Goal: Information Seeking & Learning: Learn about a topic

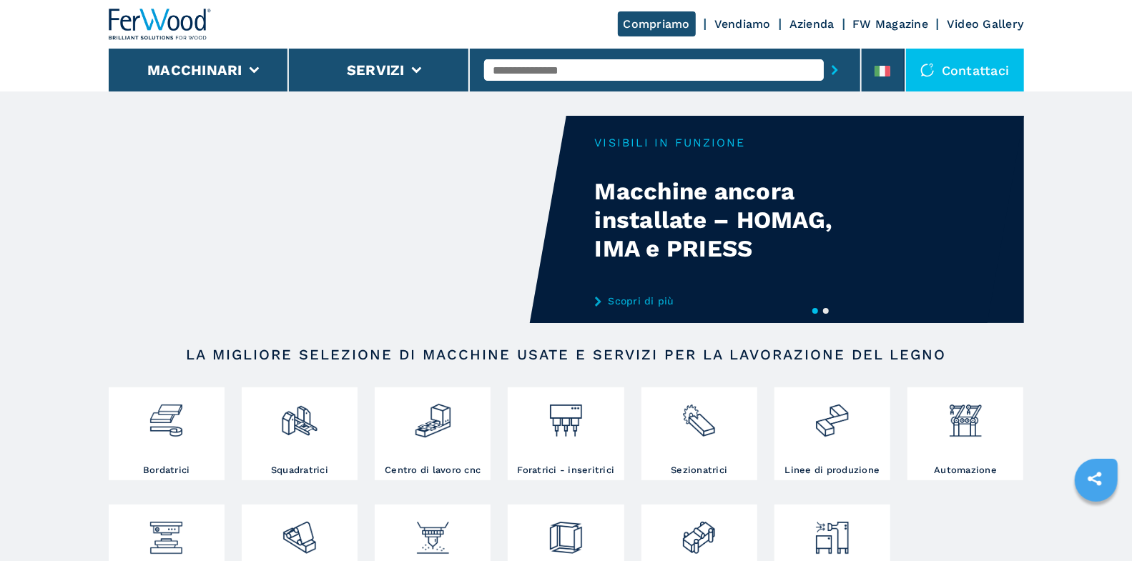
click at [533, 63] on input "text" at bounding box center [654, 69] width 340 height 21
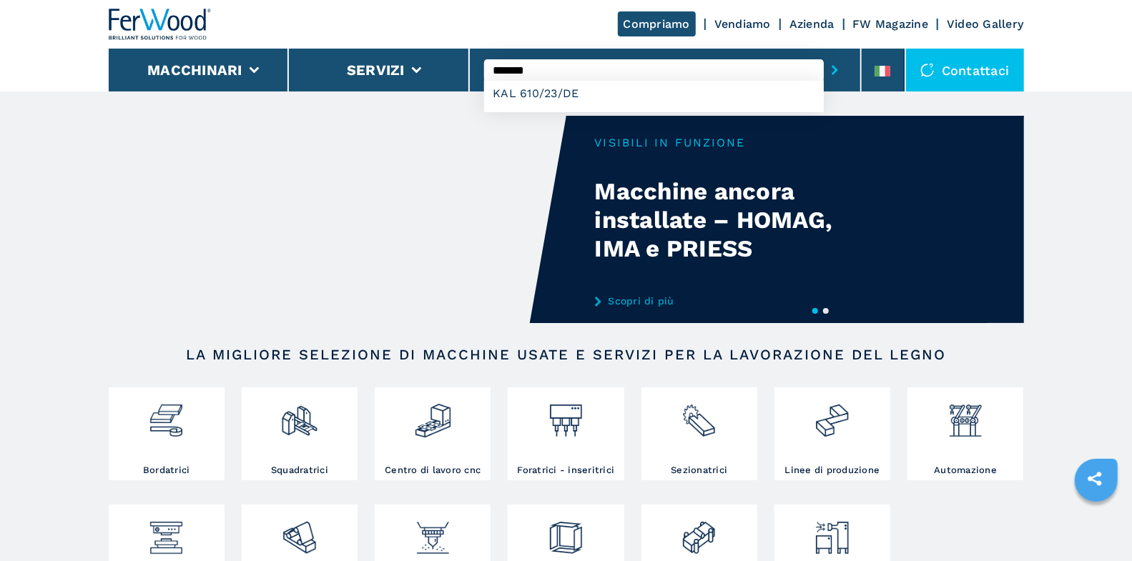
type input "*******"
click at [824, 54] on button "submit-button" at bounding box center [835, 70] width 22 height 33
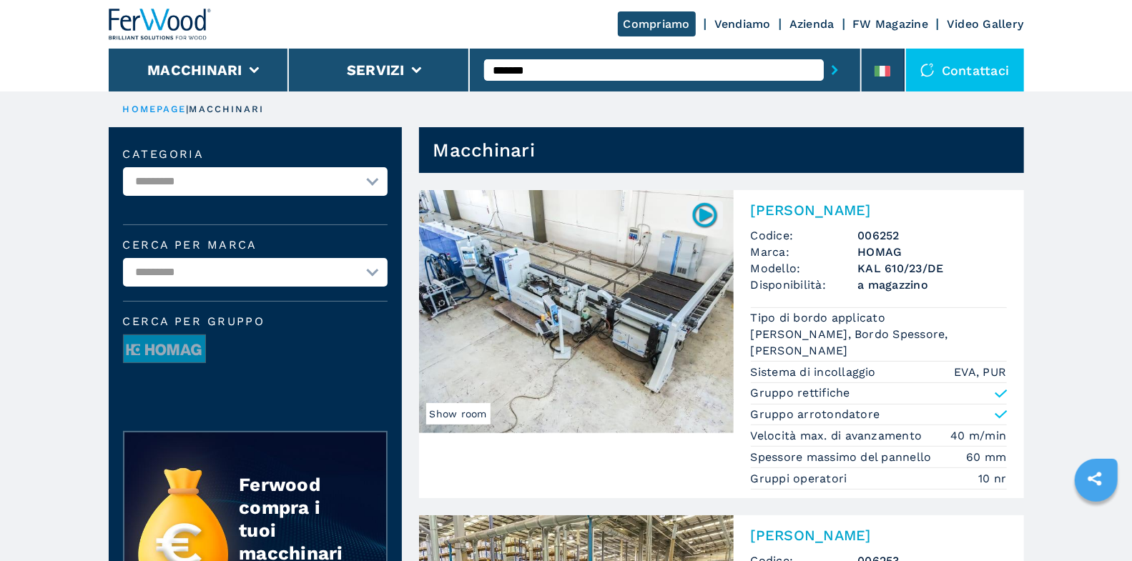
click at [821, 214] on h2 "[PERSON_NAME]" at bounding box center [879, 210] width 256 height 17
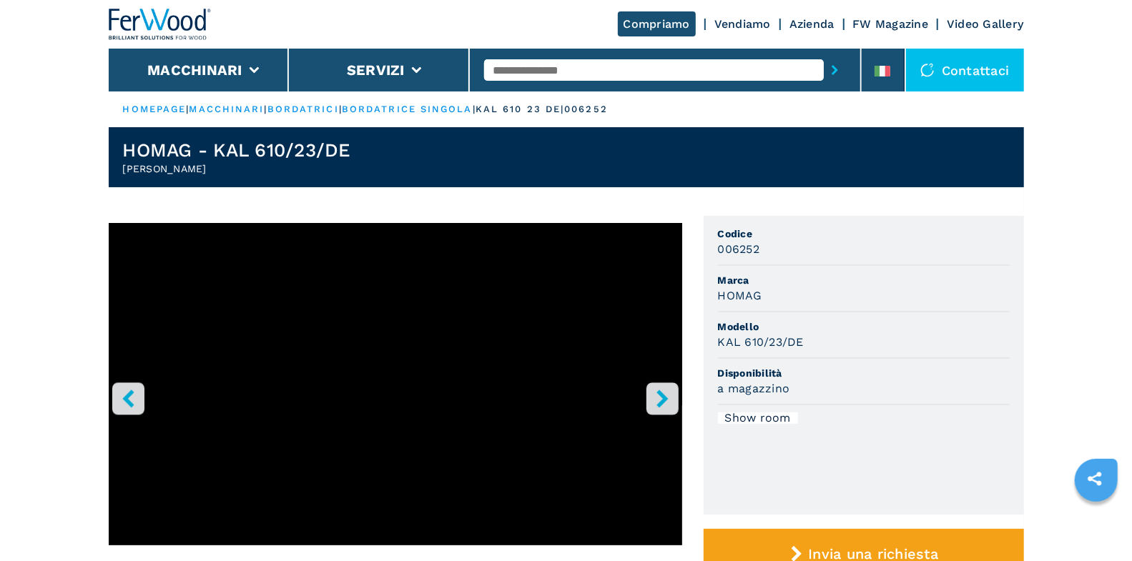
click at [662, 401] on icon "right-button" at bounding box center [662, 399] width 11 height 18
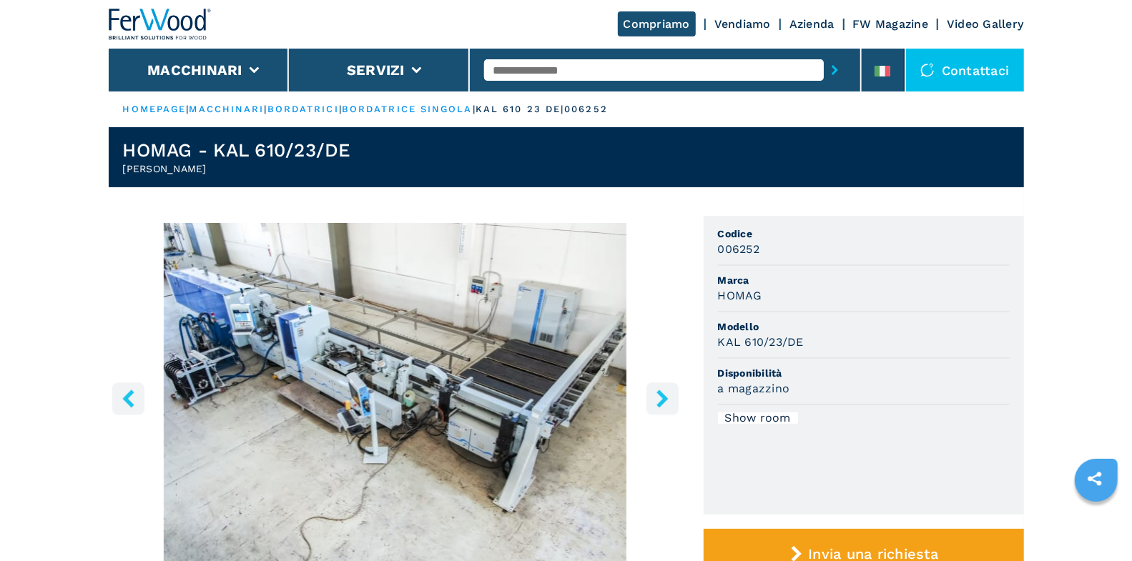
click at [663, 393] on icon "right-button" at bounding box center [663, 399] width 18 height 18
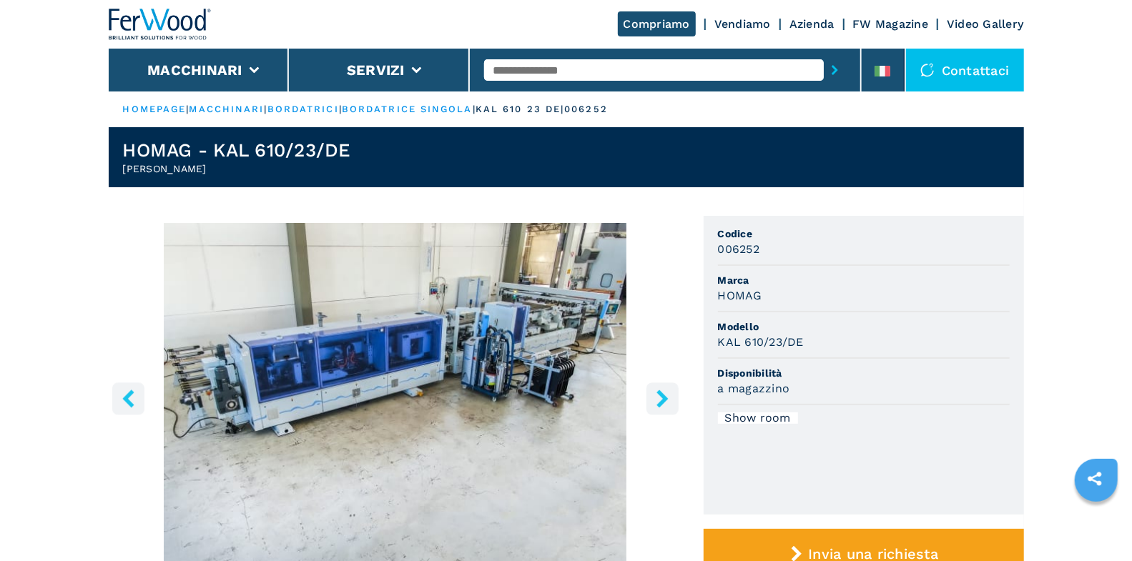
click at [129, 396] on icon "left-button" at bounding box center [127, 399] width 11 height 18
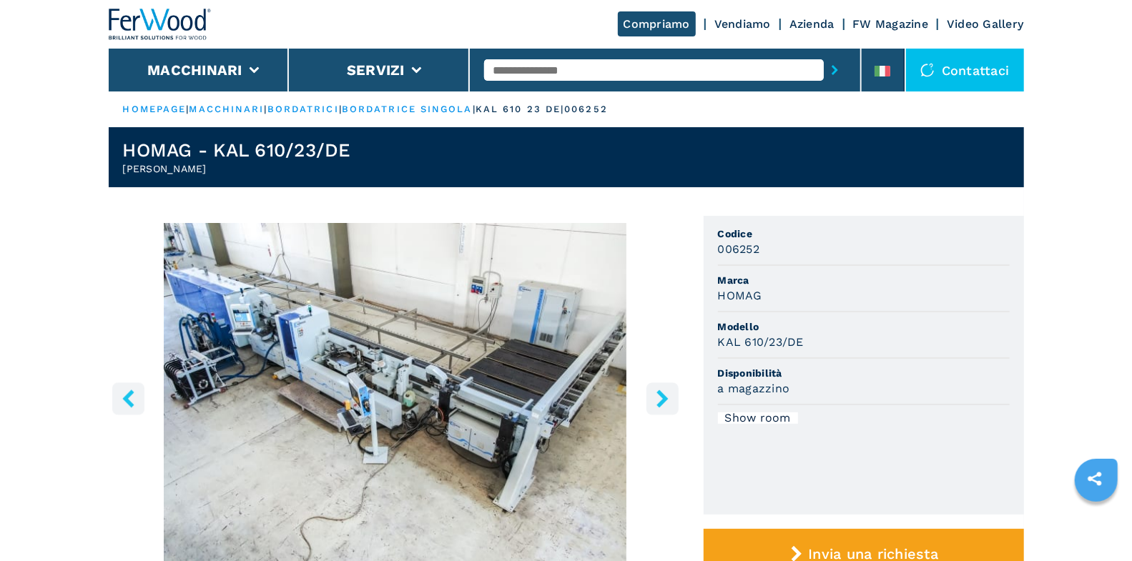
click at [659, 406] on icon "right-button" at bounding box center [662, 399] width 11 height 18
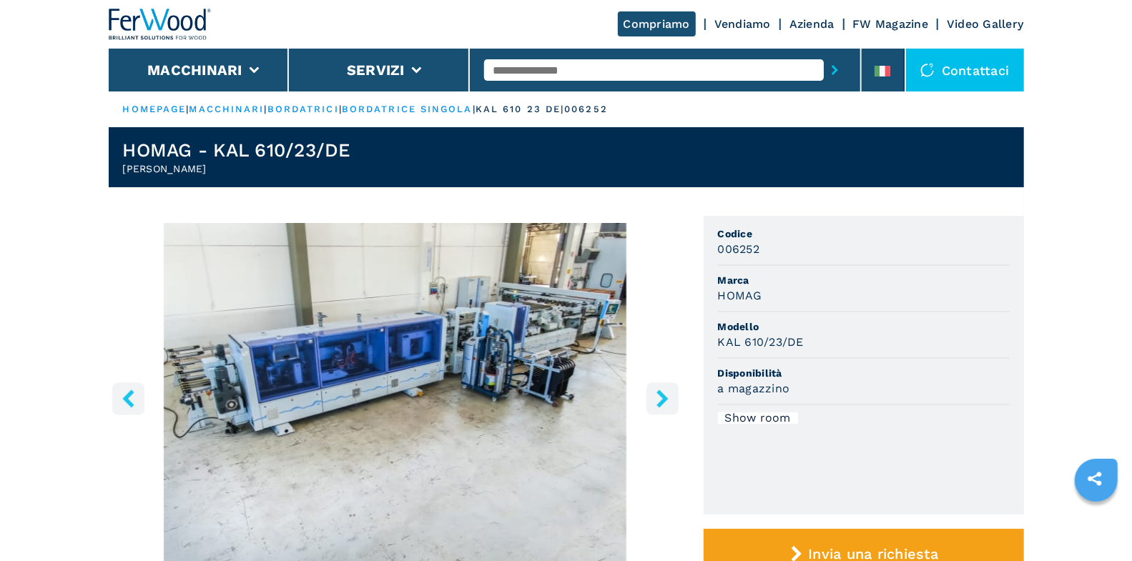
click at [660, 405] on icon "right-button" at bounding box center [662, 399] width 11 height 18
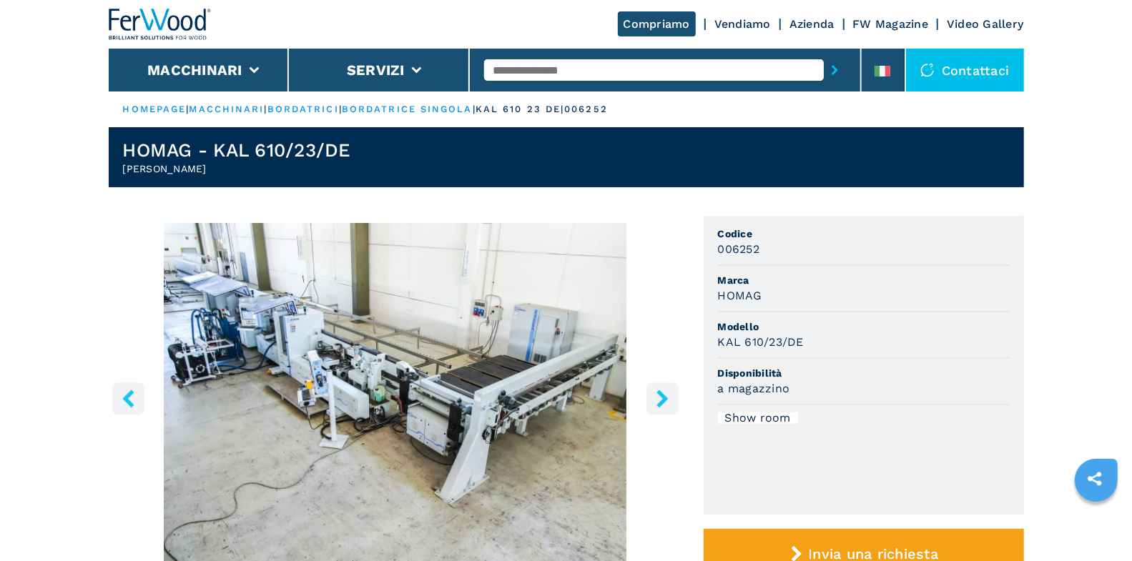
click at [660, 405] on icon "right-button" at bounding box center [662, 399] width 11 height 18
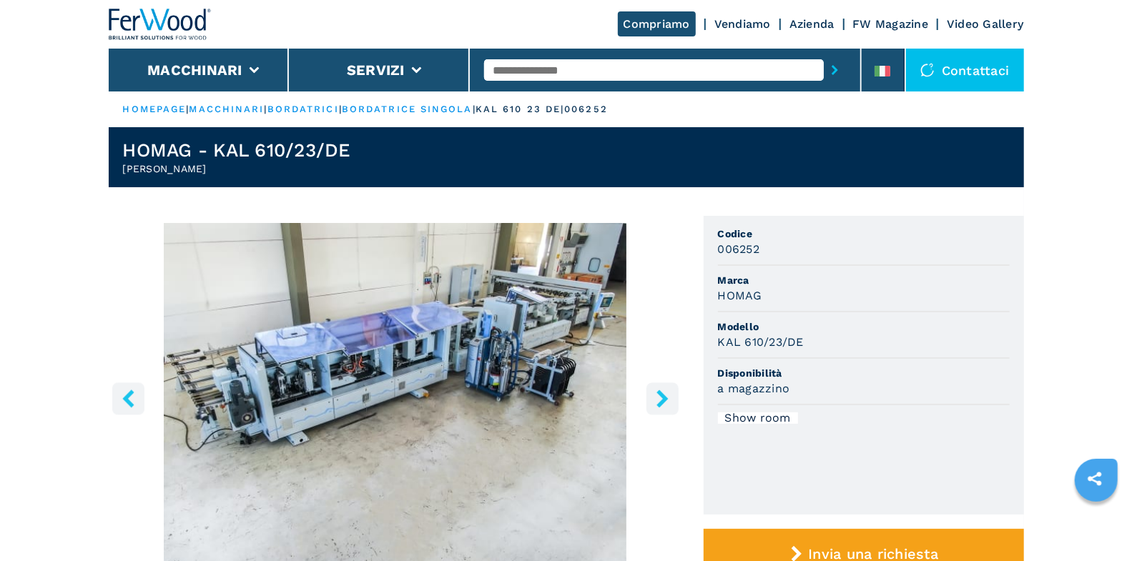
click at [660, 405] on icon "right-button" at bounding box center [662, 399] width 11 height 18
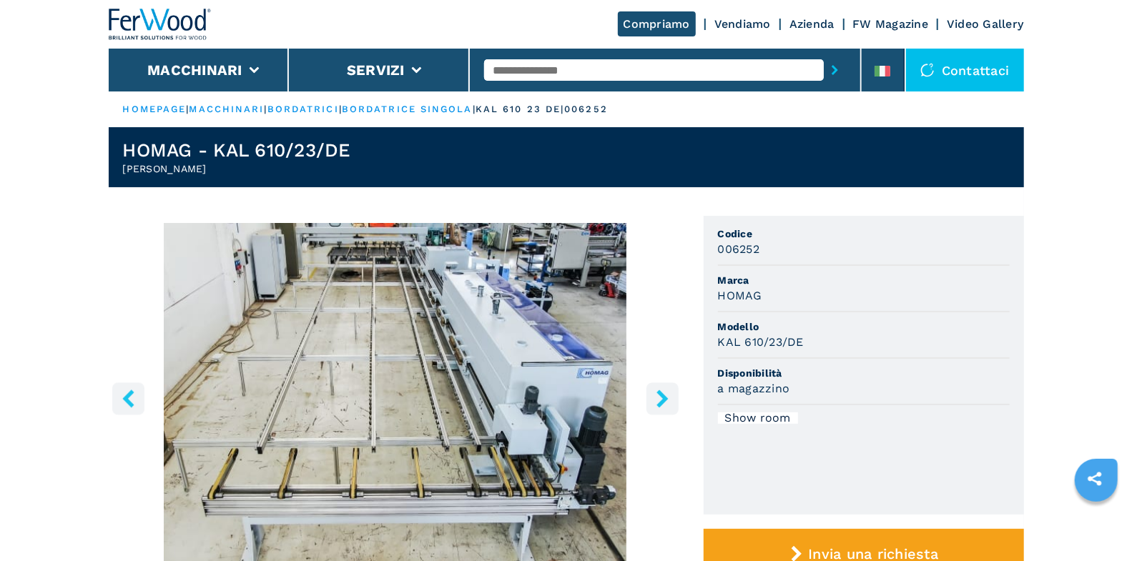
click at [660, 405] on icon "right-button" at bounding box center [662, 399] width 11 height 18
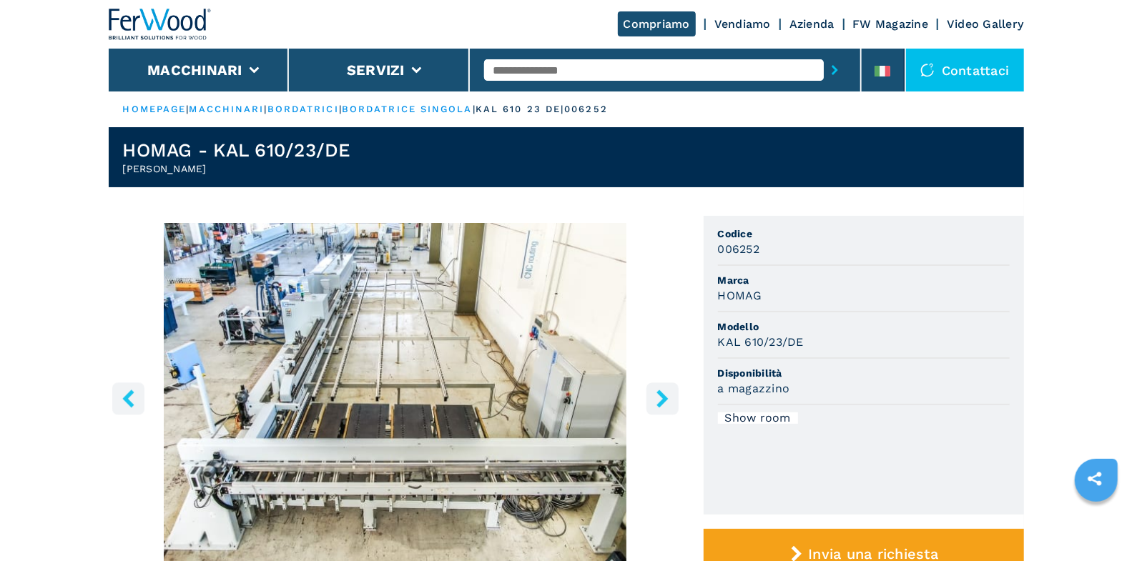
click at [660, 405] on icon "right-button" at bounding box center [662, 399] width 11 height 18
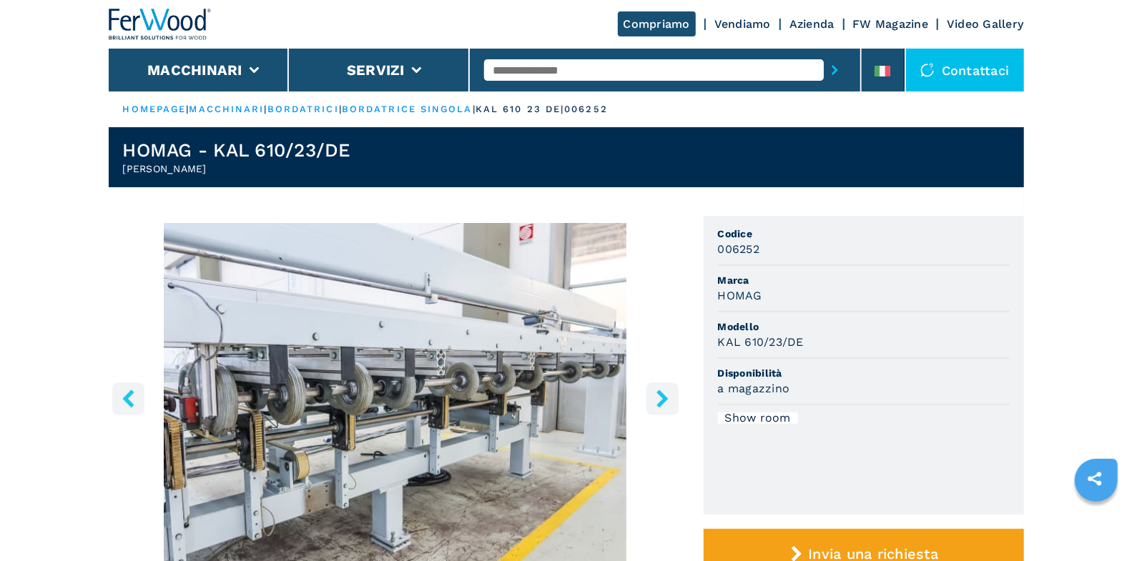
click at [660, 405] on icon "right-button" at bounding box center [662, 399] width 11 height 18
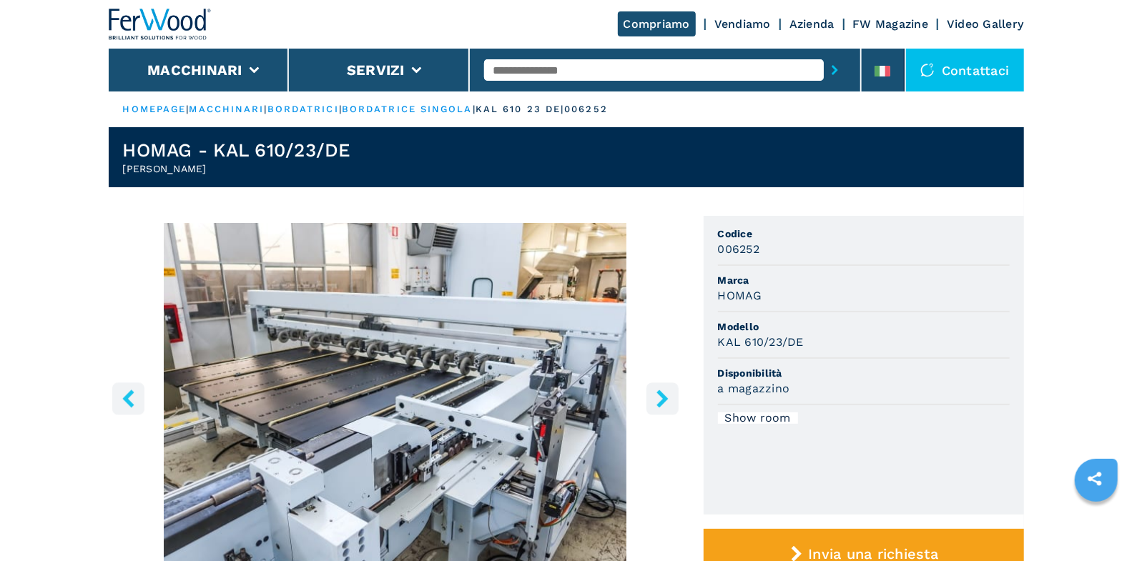
click at [660, 405] on icon "right-button" at bounding box center [662, 399] width 11 height 18
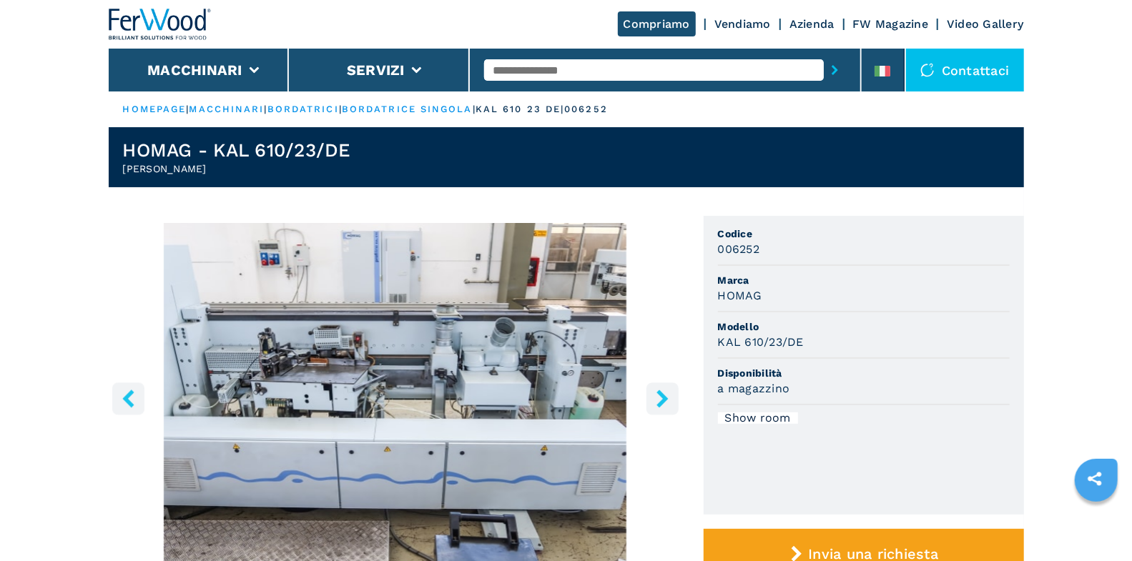
click at [654, 394] on icon "right-button" at bounding box center [663, 399] width 18 height 18
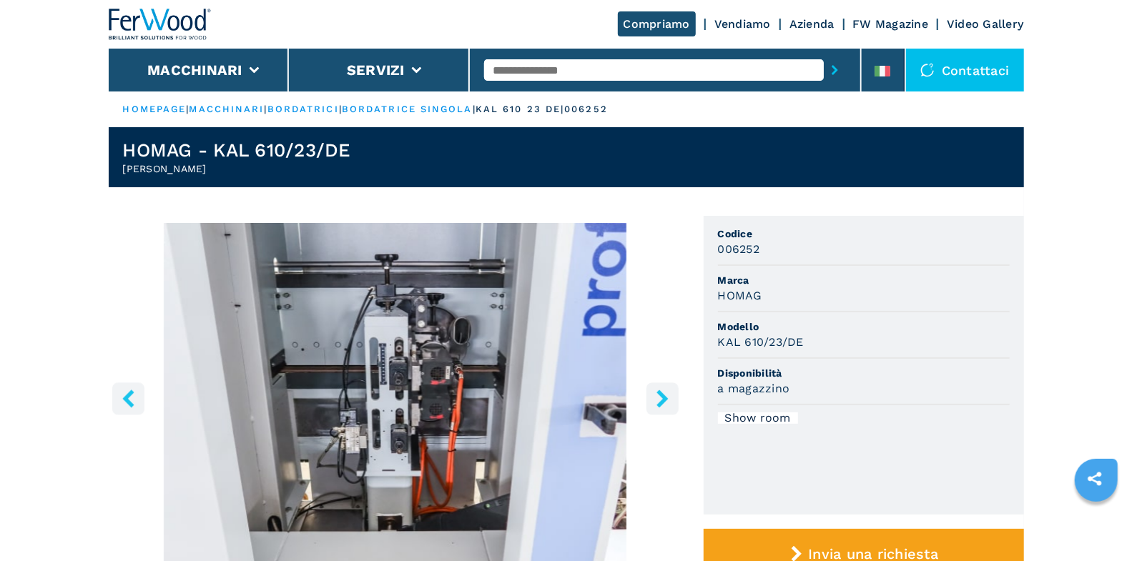
click at [127, 397] on icon "left-button" at bounding box center [127, 399] width 11 height 18
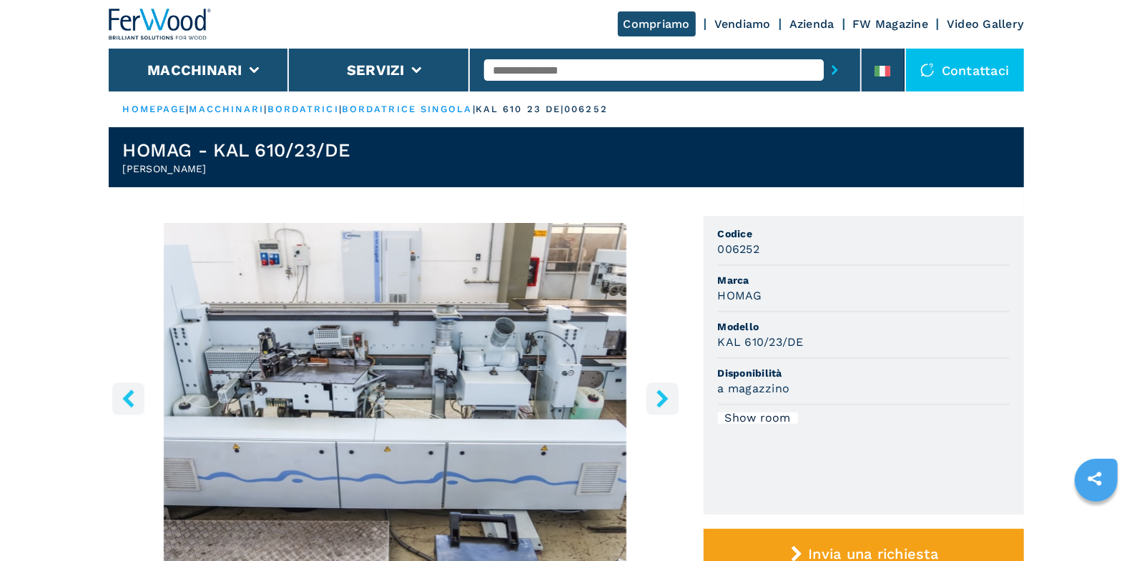
click at [127, 397] on icon "left-button" at bounding box center [127, 399] width 11 height 18
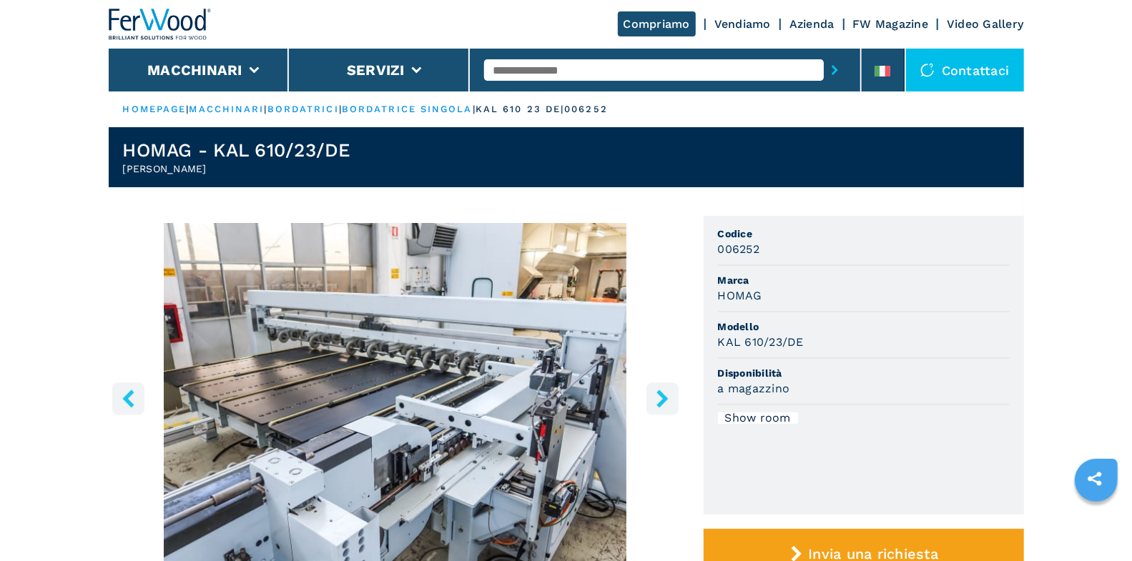
click at [127, 397] on icon "left-button" at bounding box center [127, 399] width 11 height 18
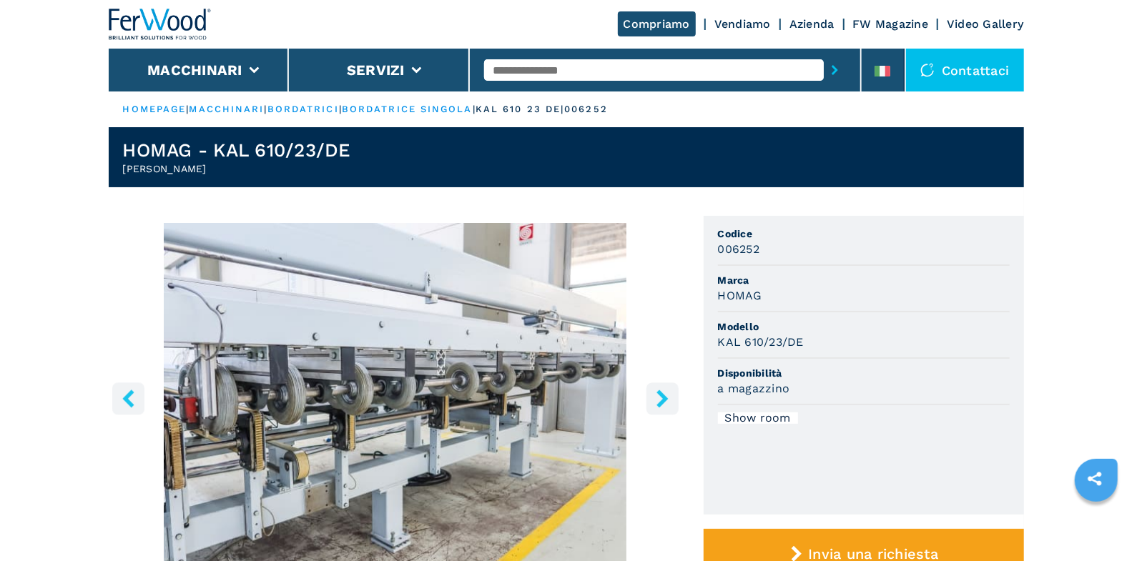
click at [127, 397] on icon "left-button" at bounding box center [127, 399] width 11 height 18
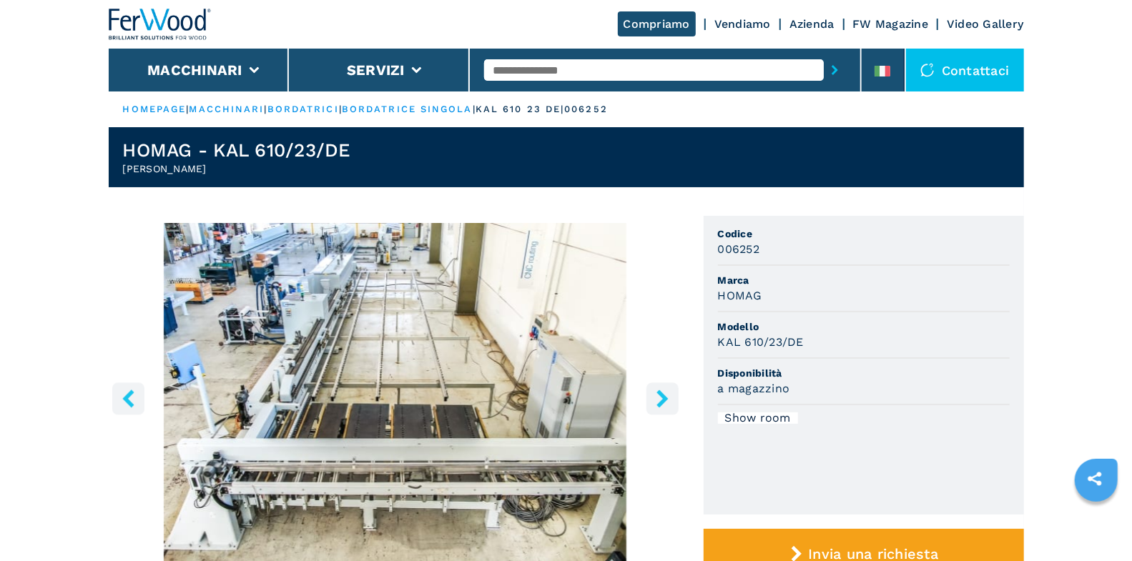
click at [127, 397] on icon "left-button" at bounding box center [127, 399] width 11 height 18
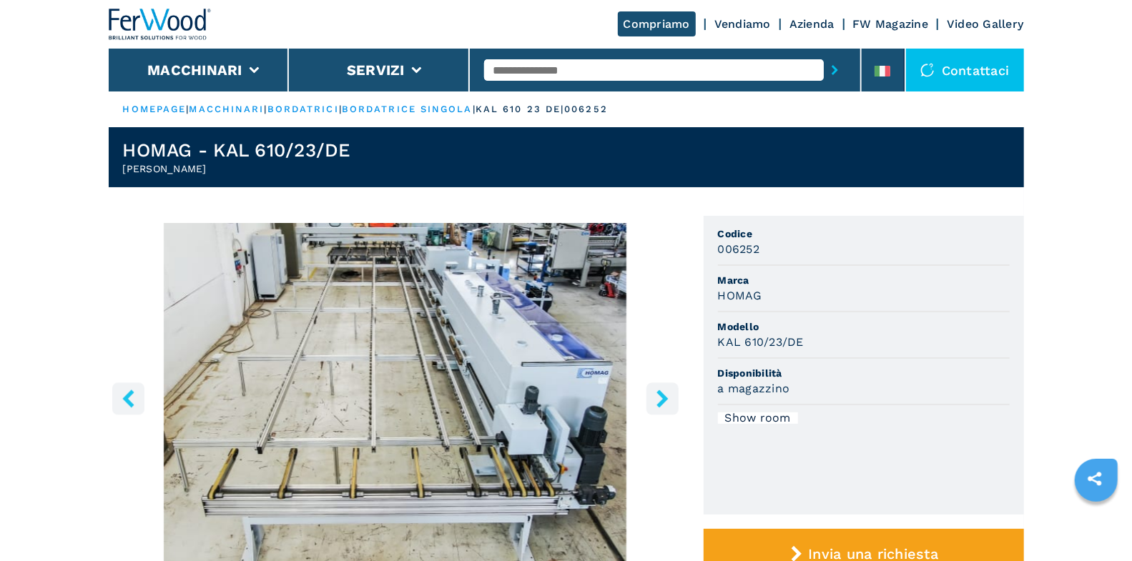
click at [127, 397] on icon "left-button" at bounding box center [127, 399] width 11 height 18
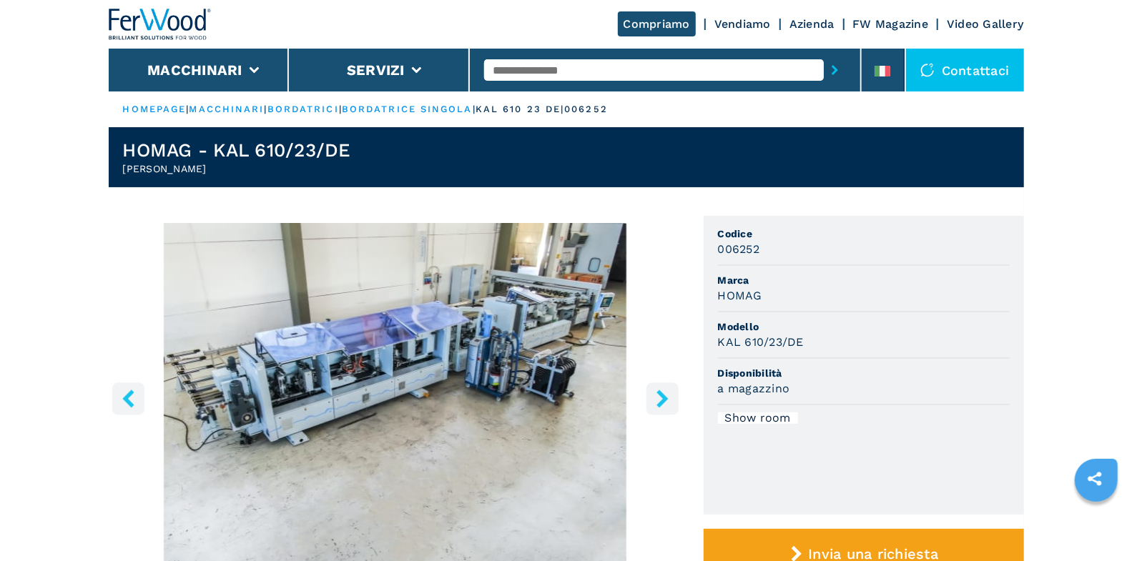
click at [122, 405] on icon "left-button" at bounding box center [128, 399] width 18 height 18
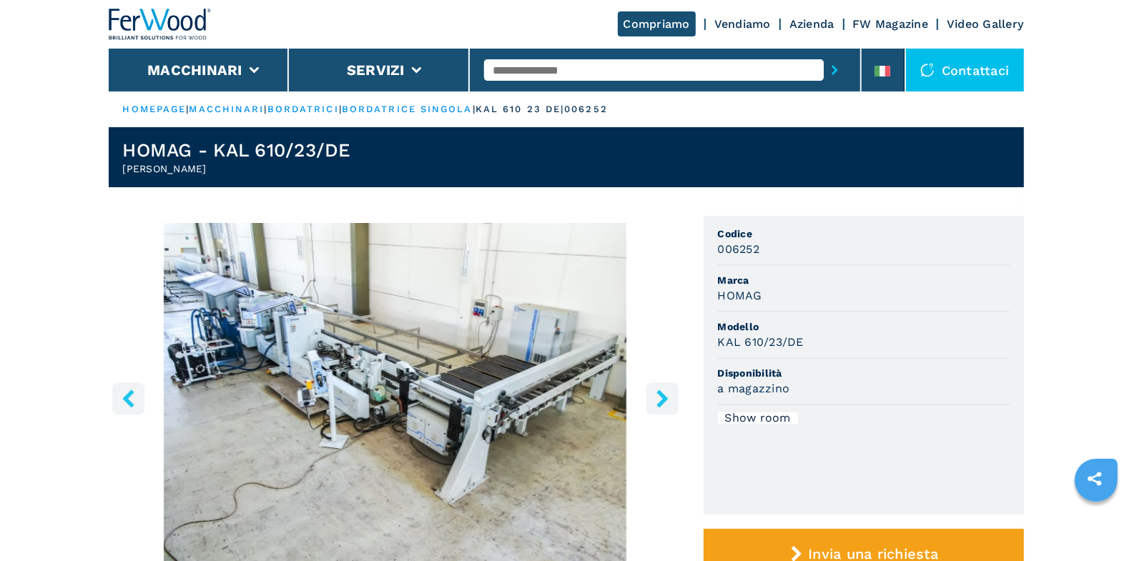
click at [125, 404] on icon "left-button" at bounding box center [128, 399] width 18 height 18
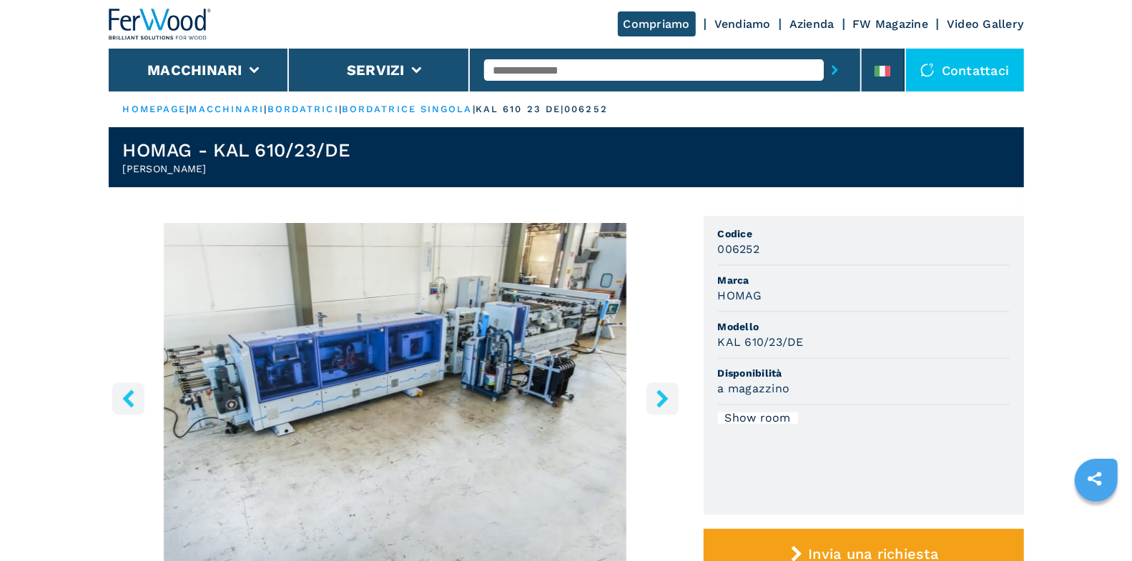
click at [125, 404] on icon "left-button" at bounding box center [128, 399] width 18 height 18
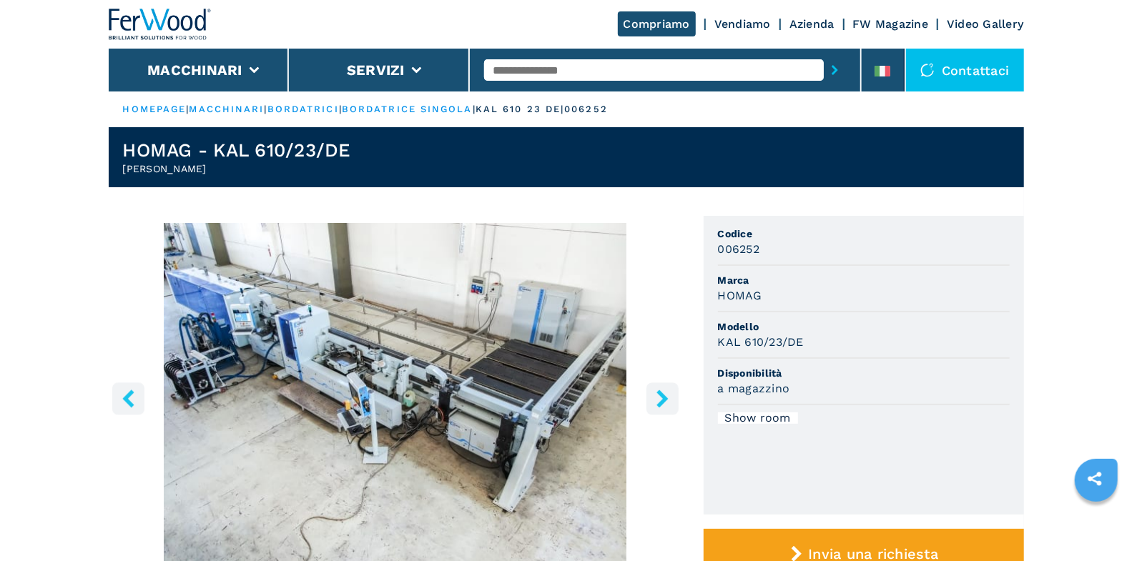
click at [656, 394] on icon "right-button" at bounding box center [663, 399] width 18 height 18
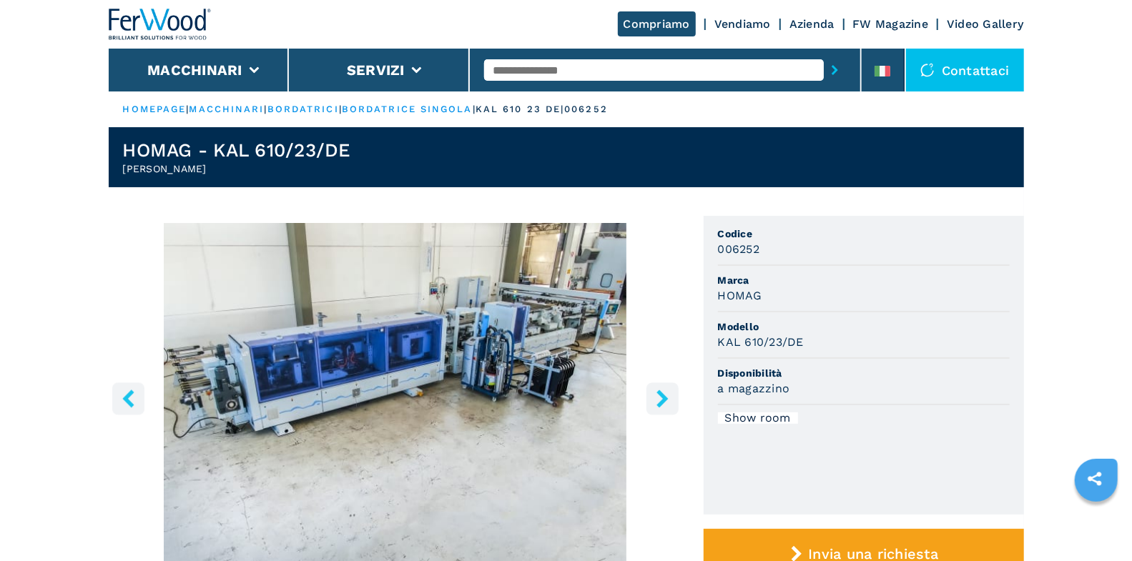
click at [656, 394] on icon "right-button" at bounding box center [663, 399] width 18 height 18
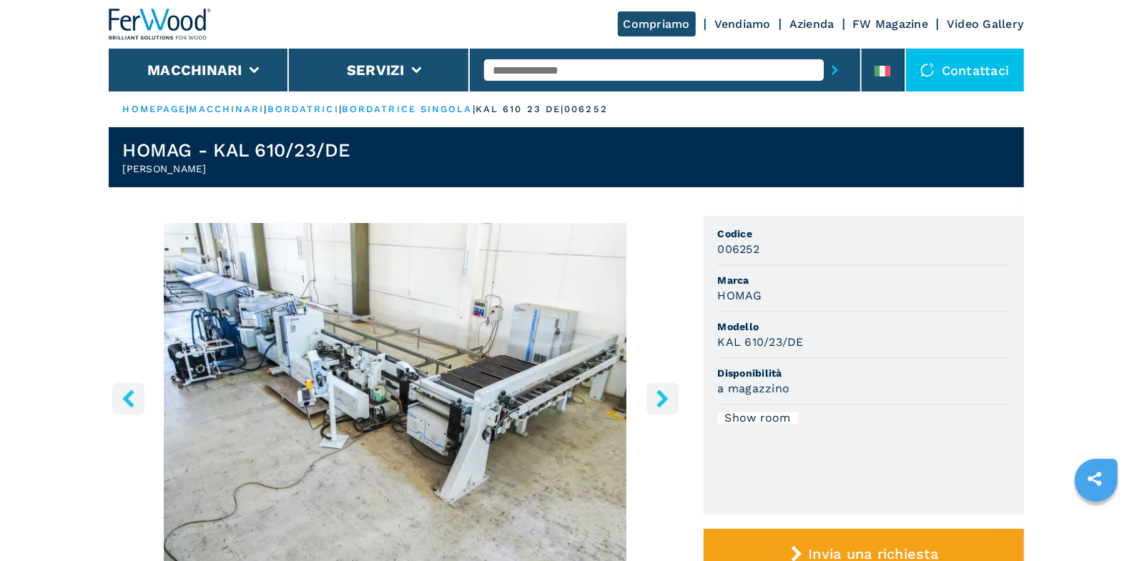
click at [656, 394] on icon "right-button" at bounding box center [663, 399] width 18 height 18
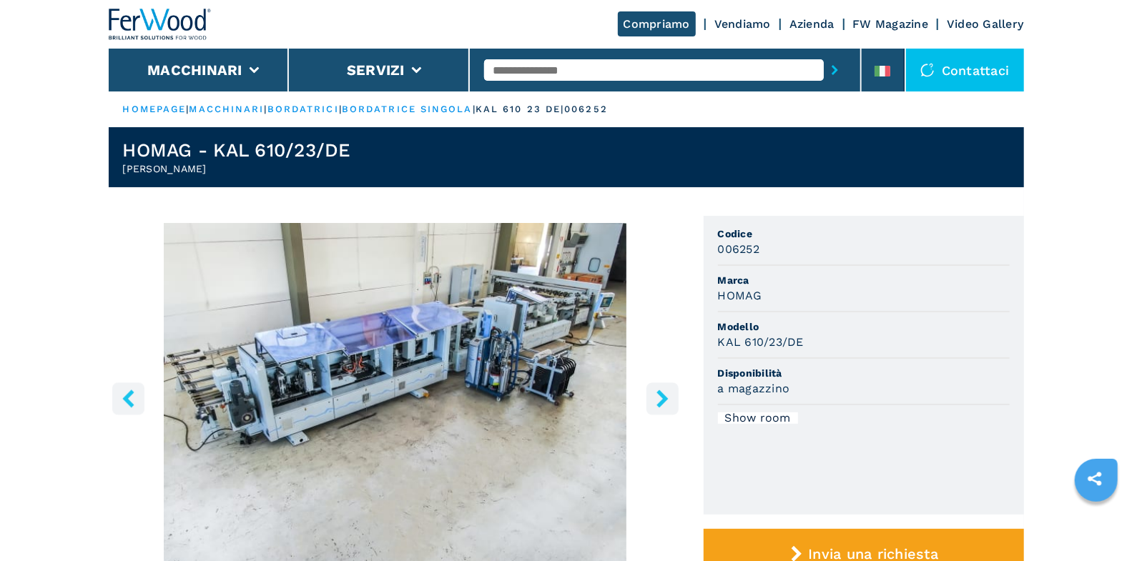
click at [656, 394] on icon "right-button" at bounding box center [663, 399] width 18 height 18
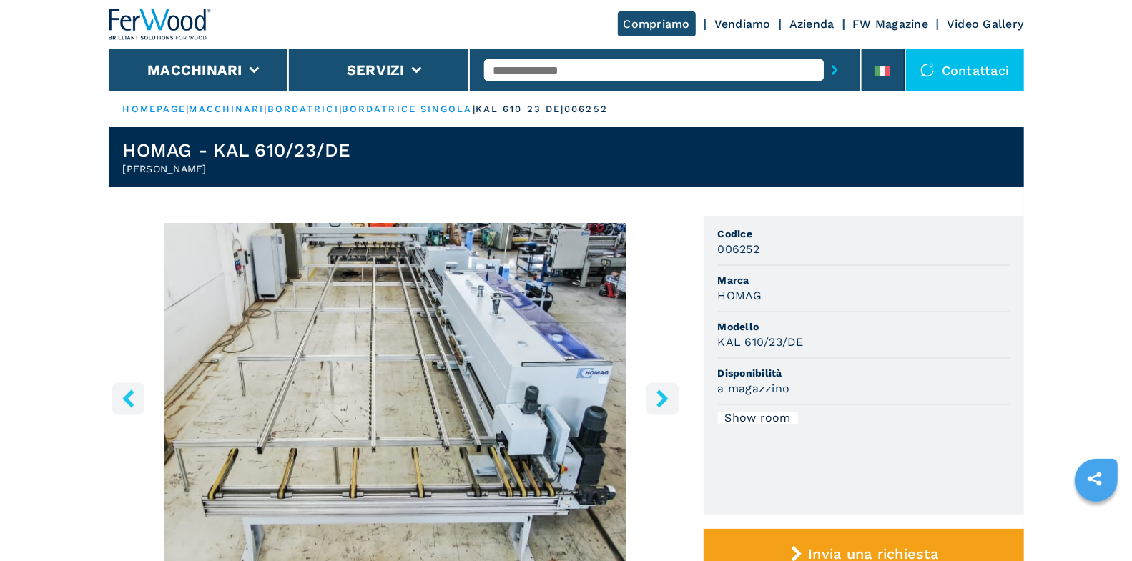
click at [656, 394] on icon "right-button" at bounding box center [663, 399] width 18 height 18
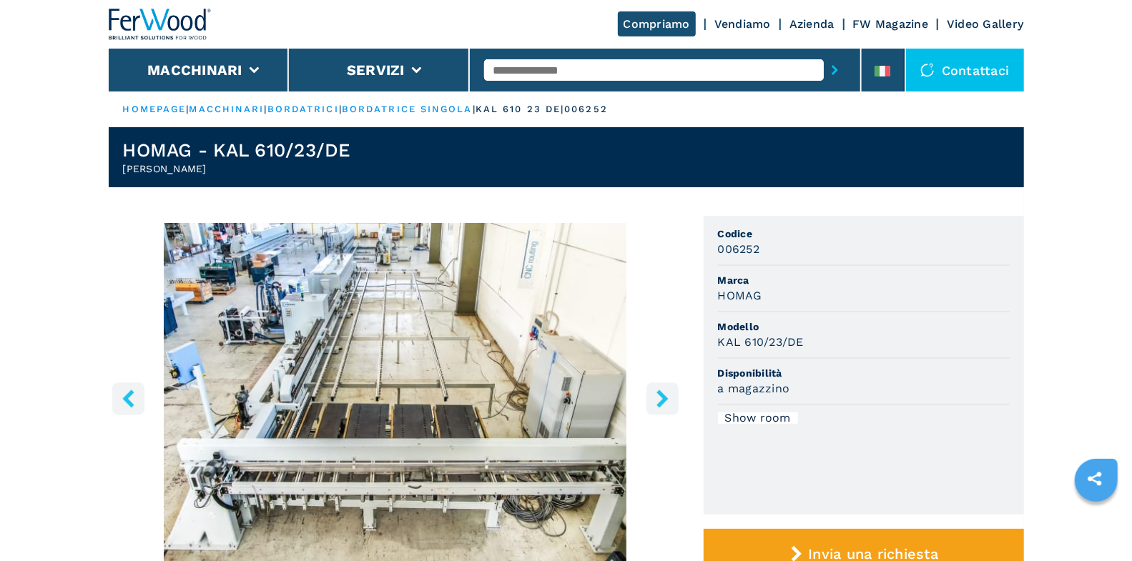
click at [656, 394] on icon "right-button" at bounding box center [663, 399] width 18 height 18
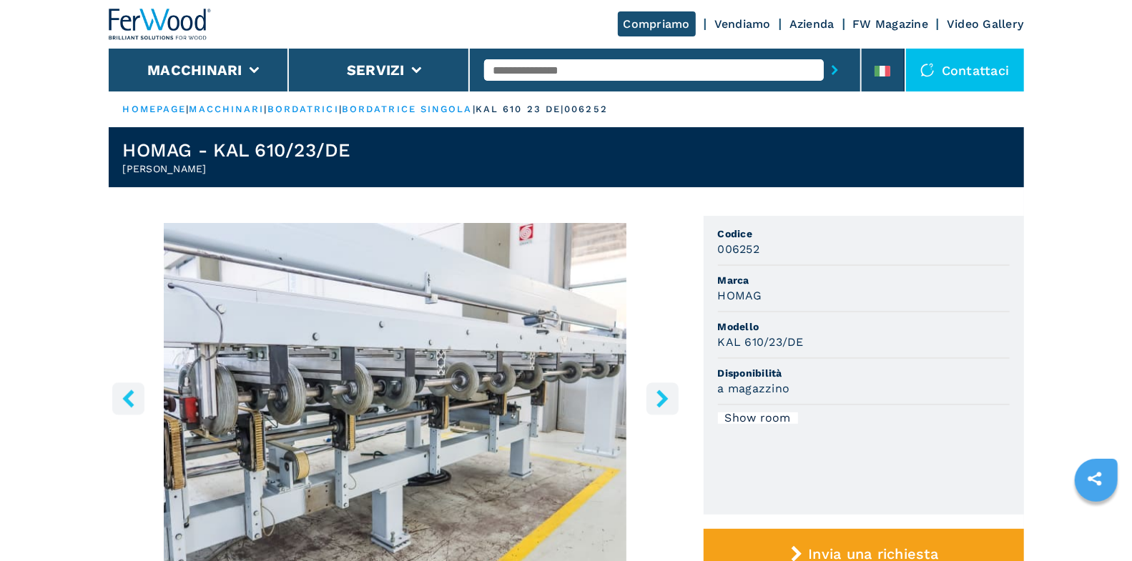
click at [656, 394] on icon "right-button" at bounding box center [663, 399] width 18 height 18
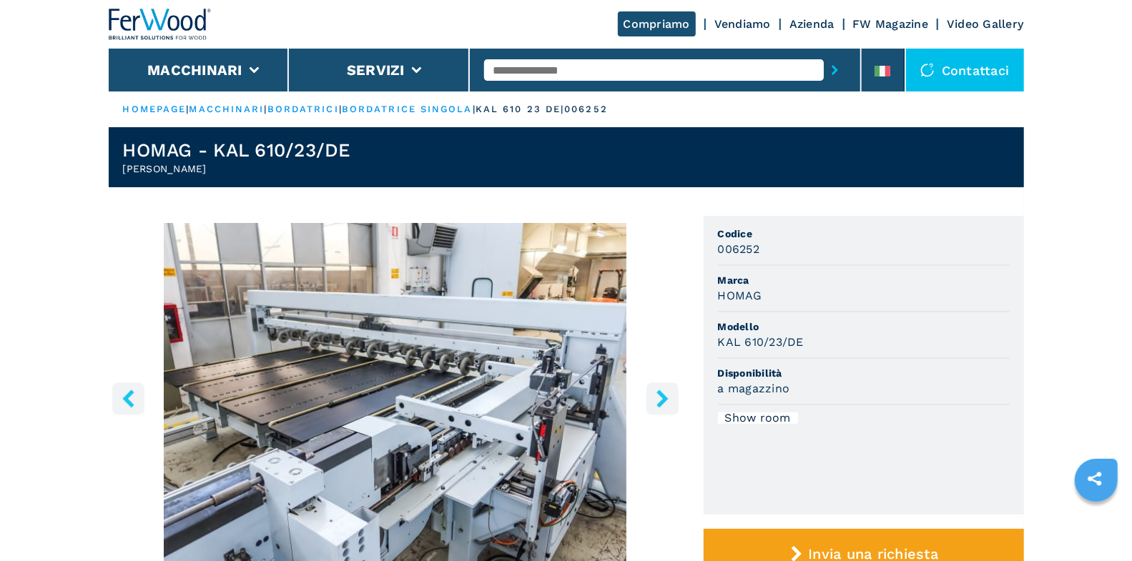
click at [656, 394] on icon "right-button" at bounding box center [663, 399] width 18 height 18
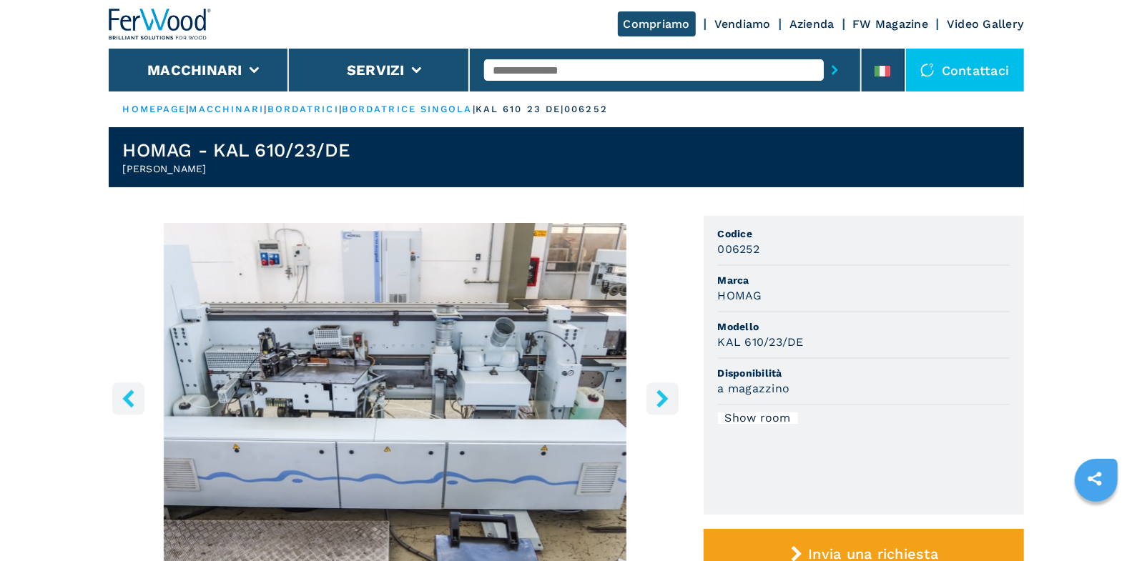
click at [656, 394] on icon "right-button" at bounding box center [663, 399] width 18 height 18
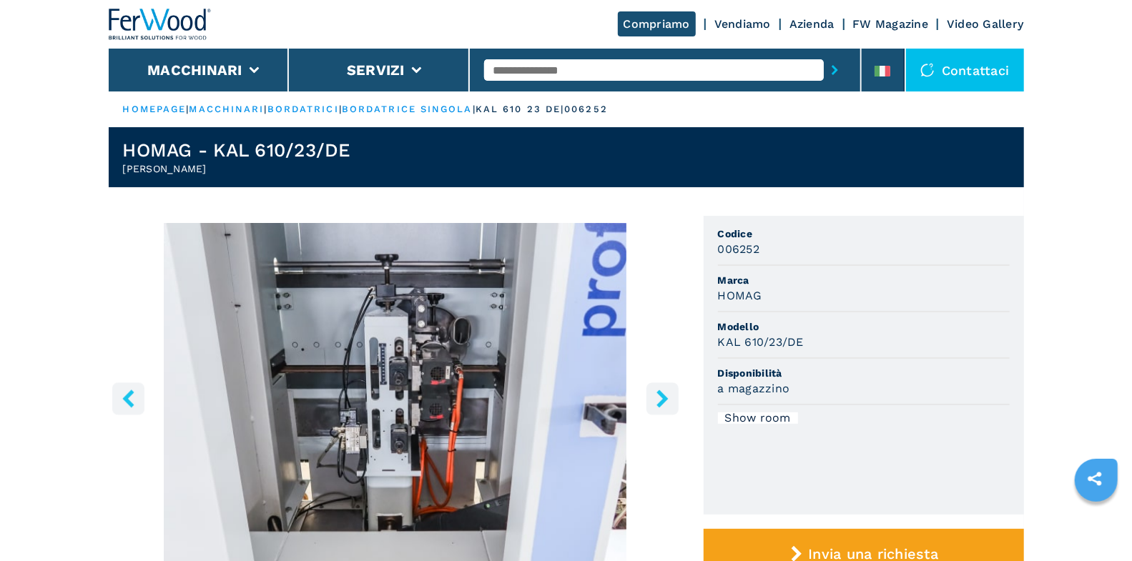
click at [656, 394] on icon "right-button" at bounding box center [663, 399] width 18 height 18
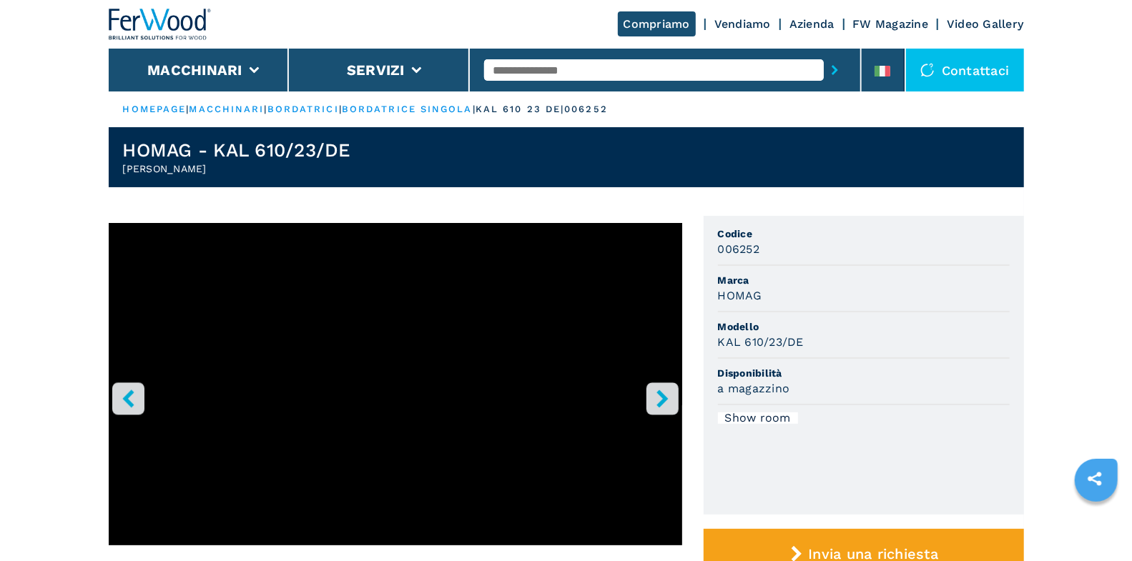
click at [668, 390] on icon "right-button" at bounding box center [663, 399] width 18 height 18
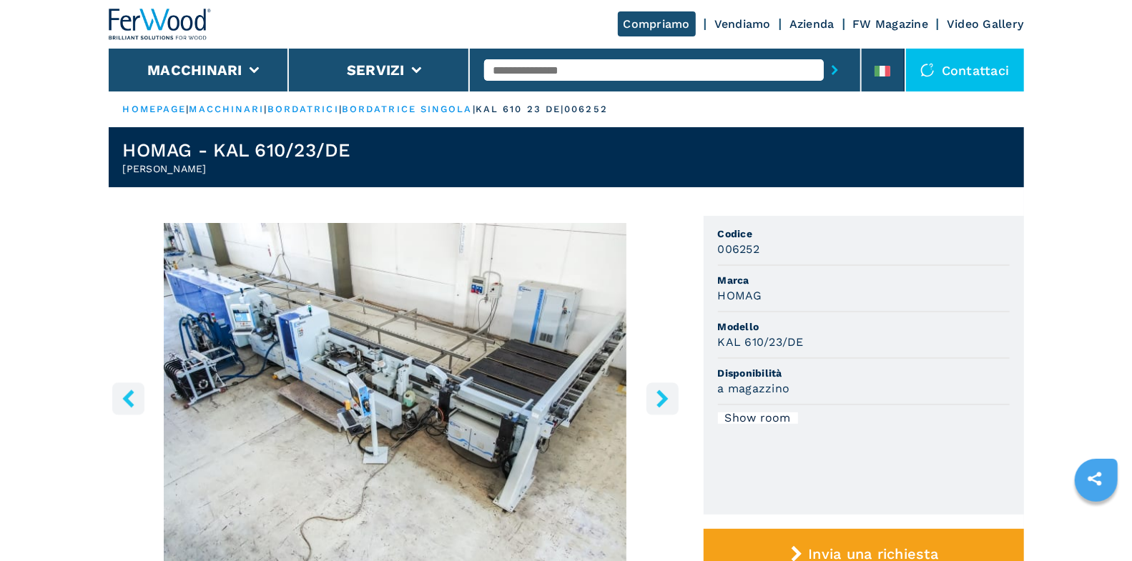
click at [665, 396] on icon "right-button" at bounding box center [663, 399] width 18 height 18
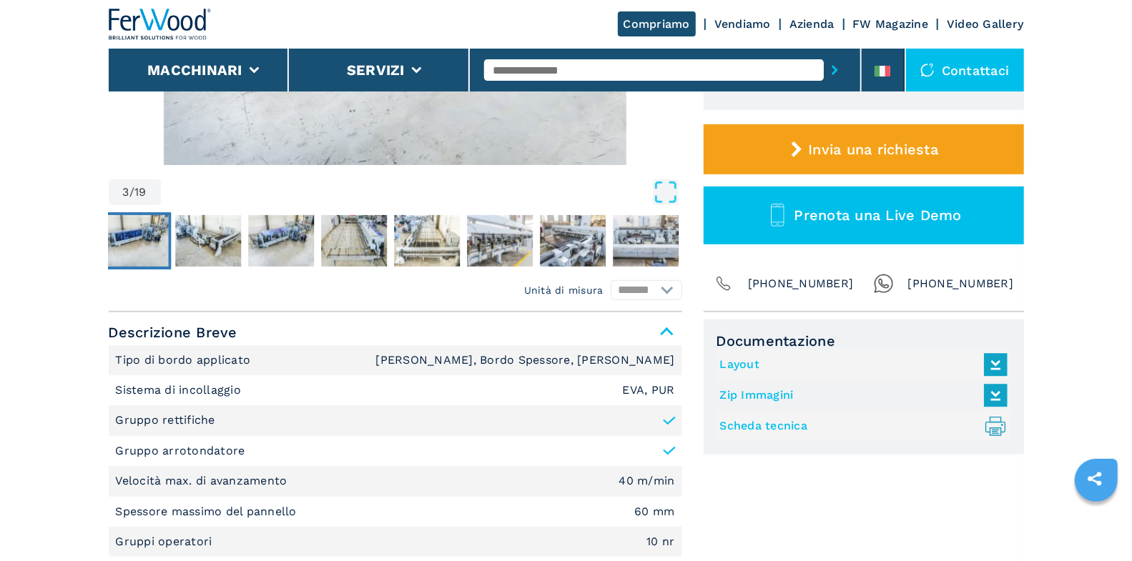
scroll to position [405, 0]
click at [754, 357] on link "Layout" at bounding box center [860, 365] width 280 height 24
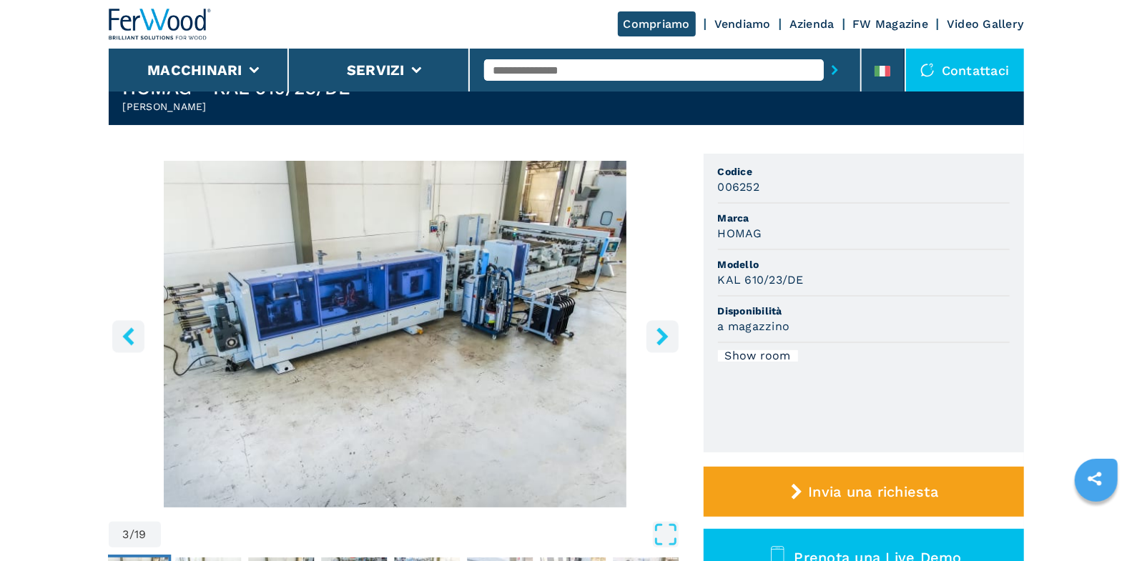
scroll to position [0, 0]
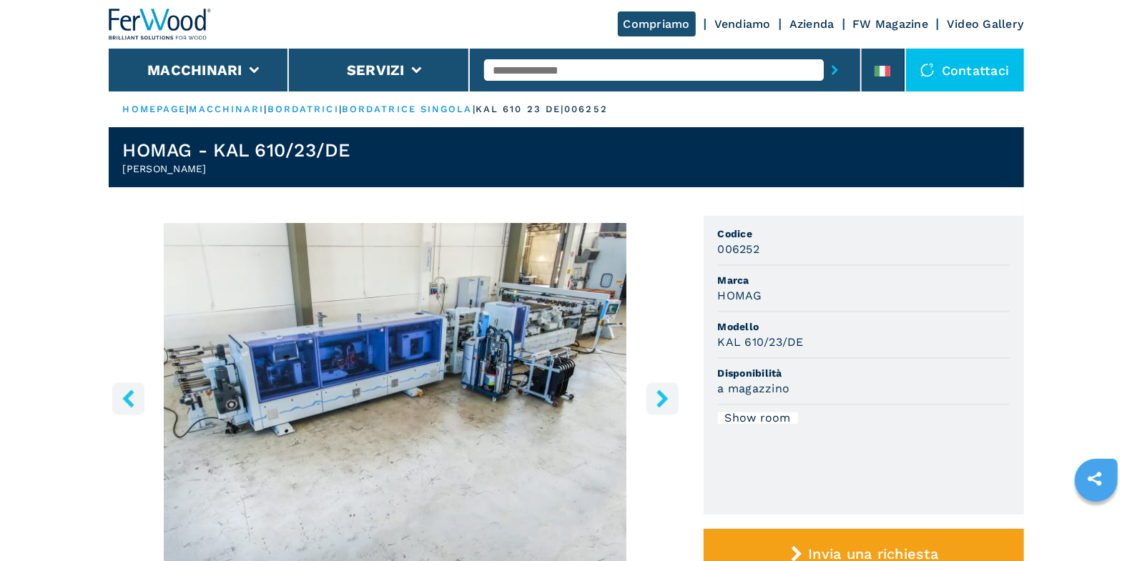
click at [666, 397] on icon "right-button" at bounding box center [662, 399] width 11 height 18
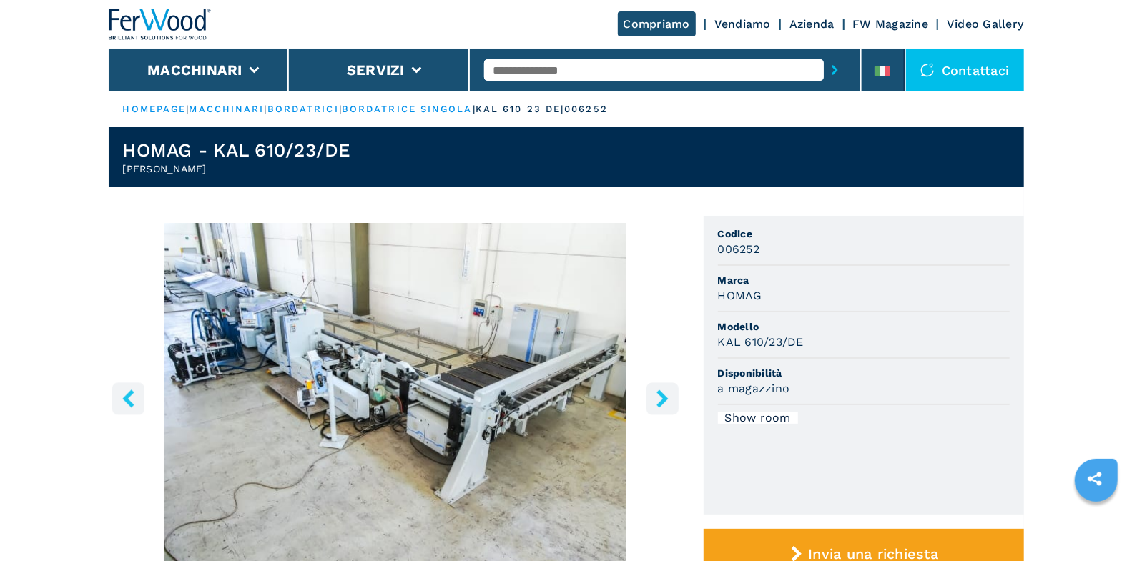
click at [666, 397] on icon "right-button" at bounding box center [662, 399] width 11 height 18
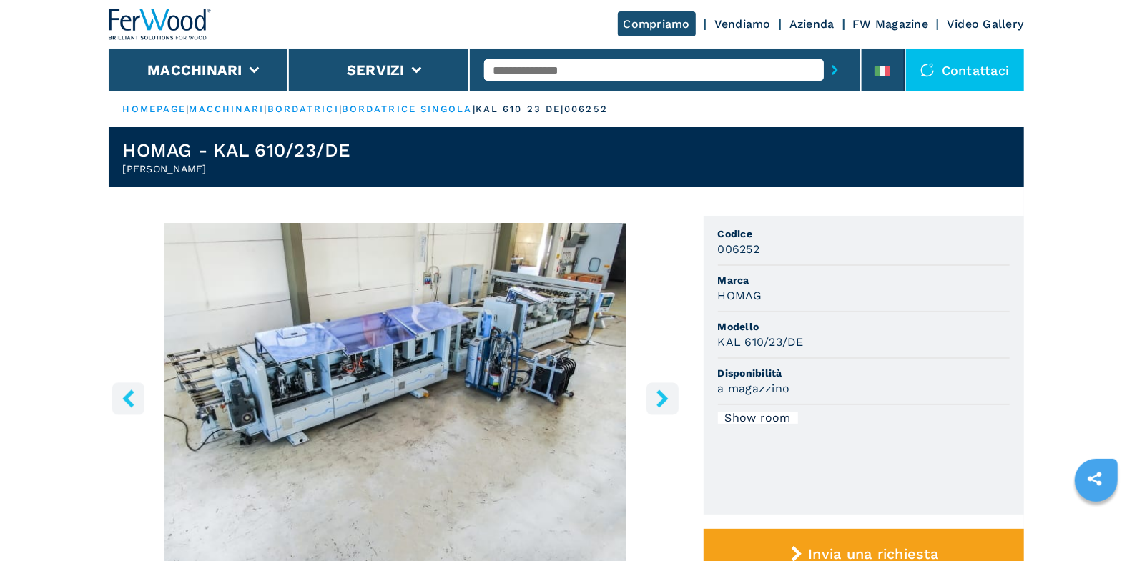
click at [666, 397] on icon "right-button" at bounding box center [662, 399] width 11 height 18
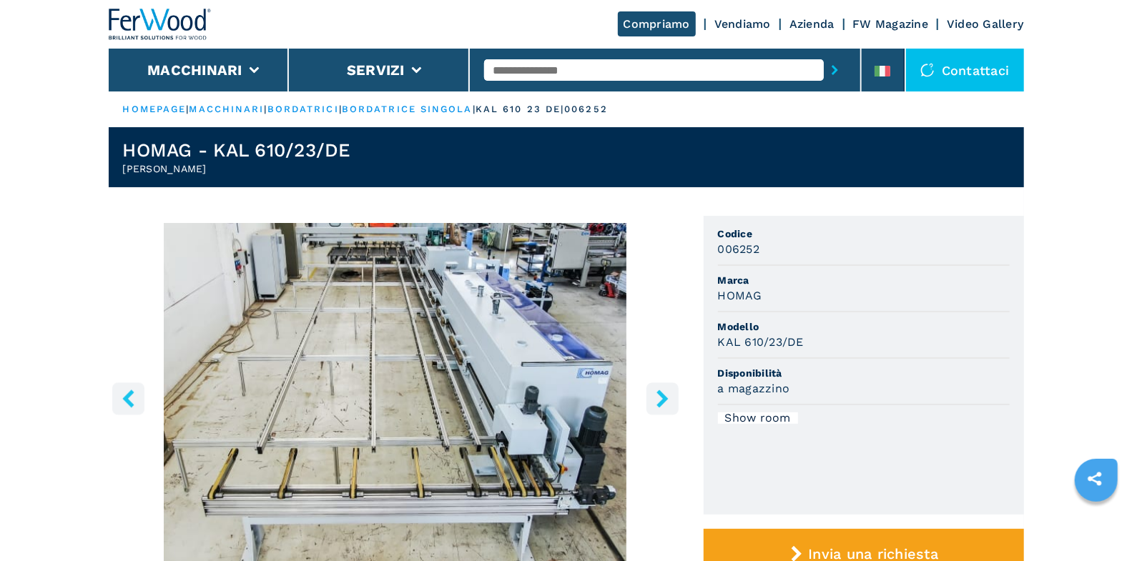
click at [134, 397] on icon "left-button" at bounding box center [128, 399] width 18 height 18
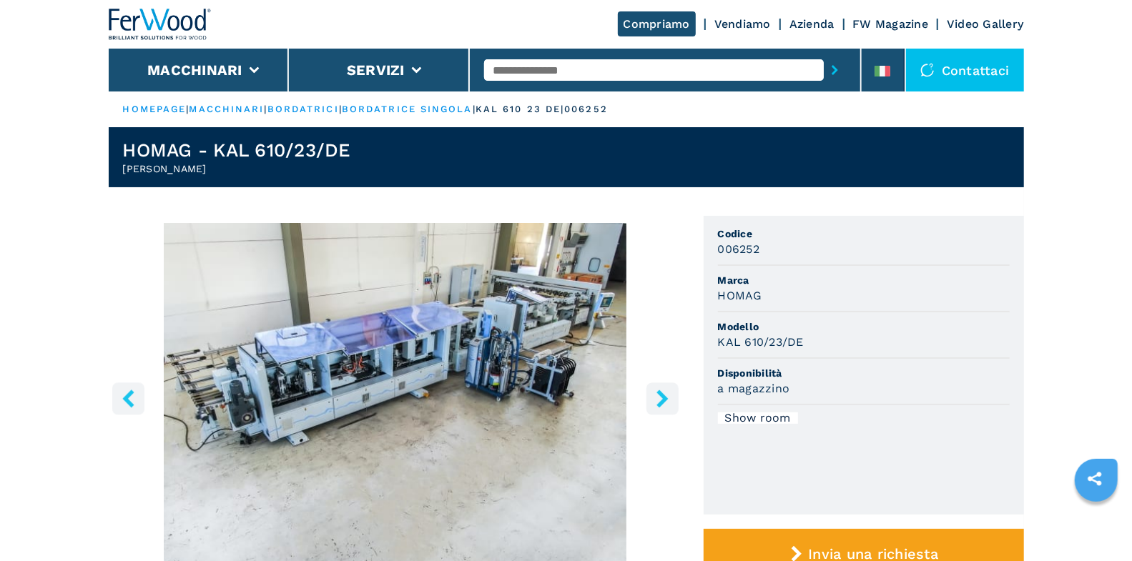
click at [663, 403] on icon "right-button" at bounding box center [662, 399] width 11 height 18
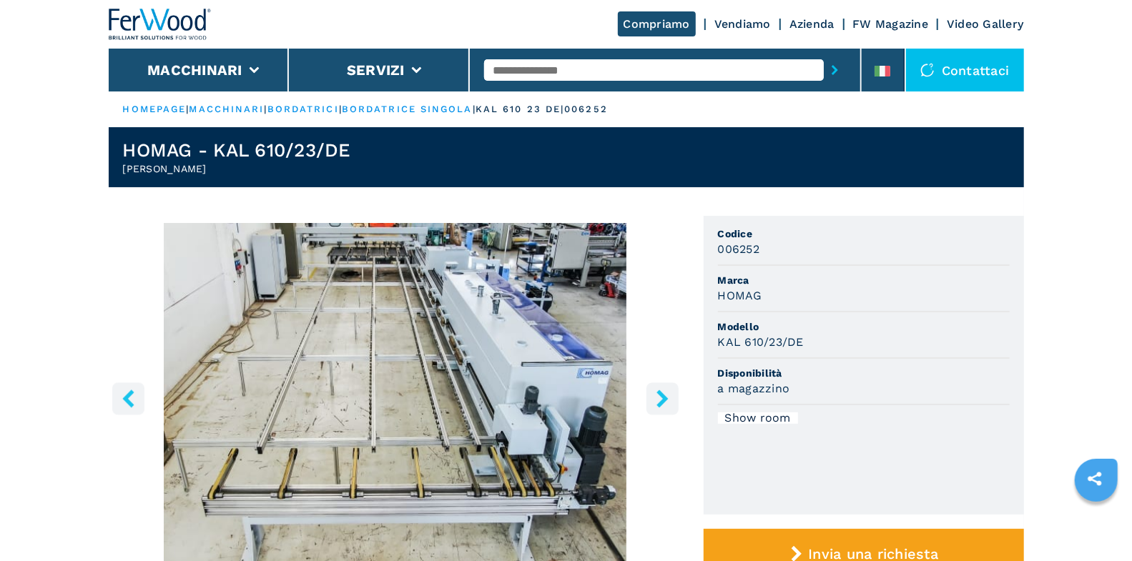
click at [663, 403] on icon "right-button" at bounding box center [662, 399] width 11 height 18
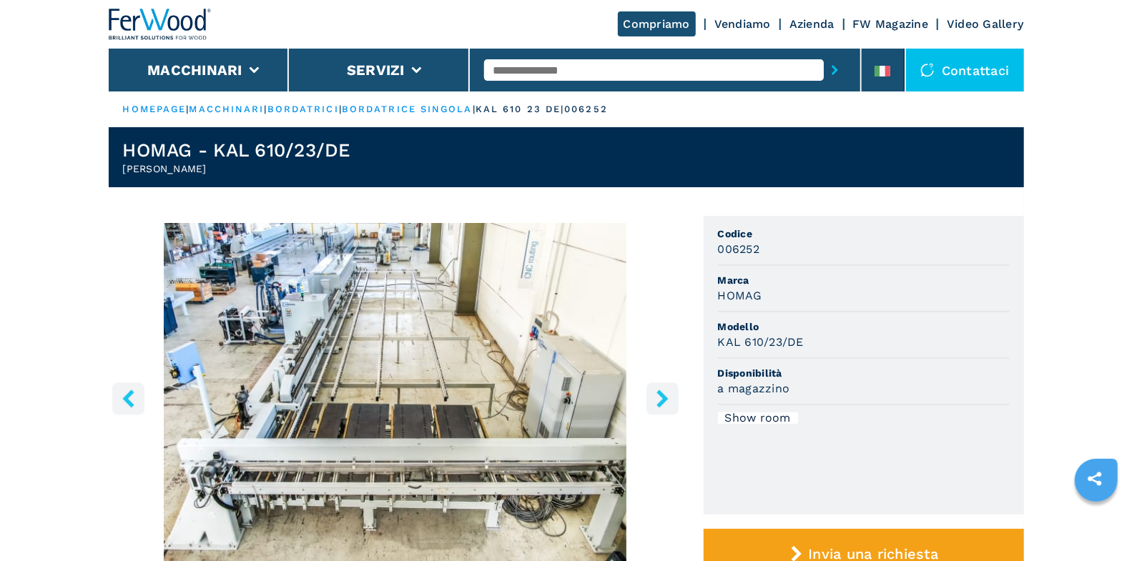
click at [663, 403] on icon "right-button" at bounding box center [662, 399] width 11 height 18
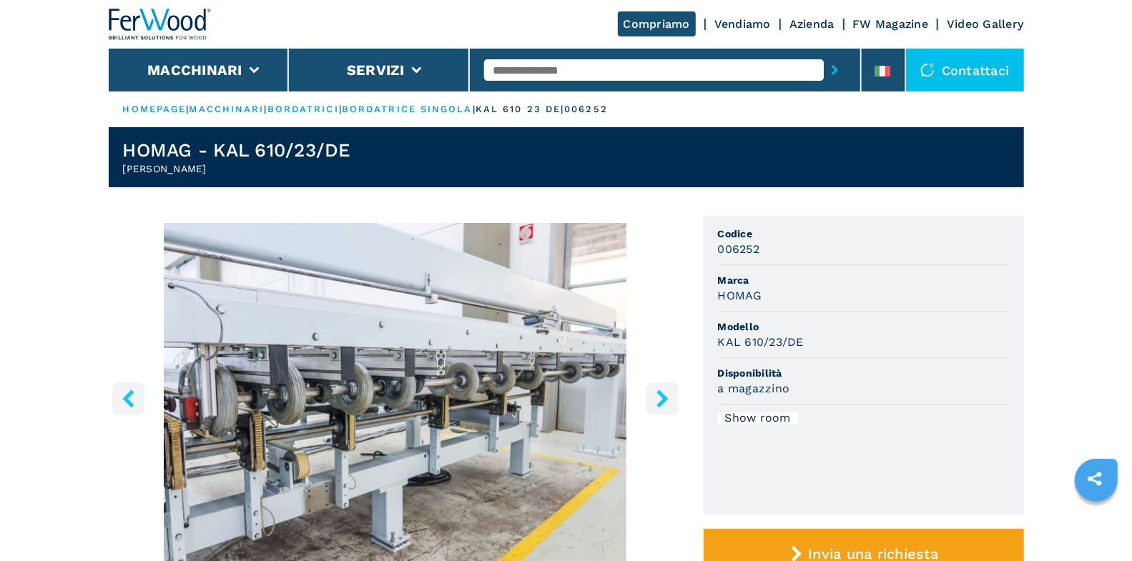
click at [663, 403] on icon "right-button" at bounding box center [662, 399] width 11 height 18
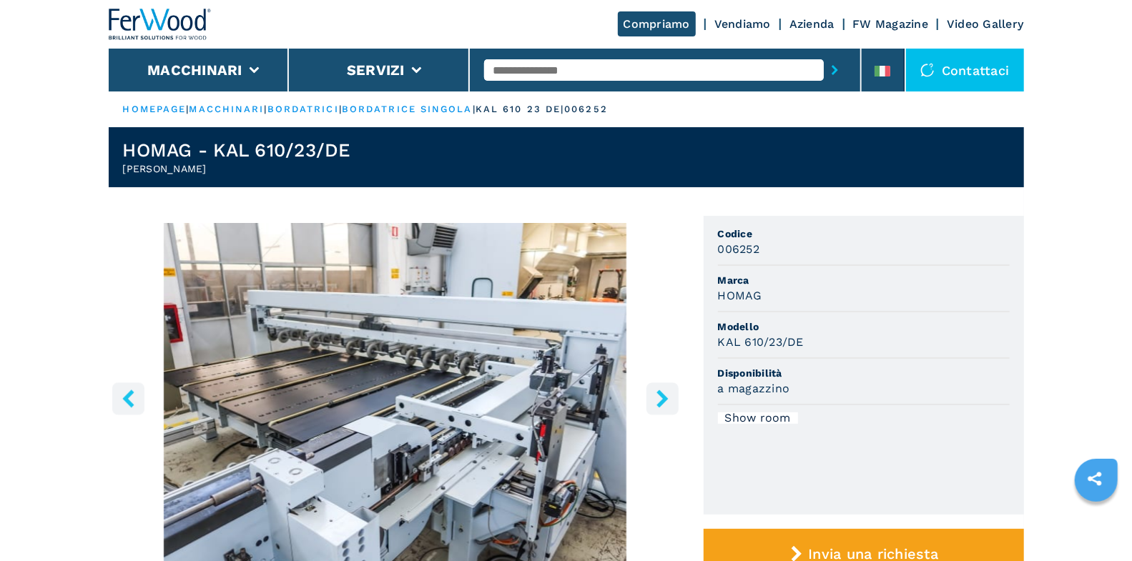
click at [669, 398] on icon "right-button" at bounding box center [663, 399] width 18 height 18
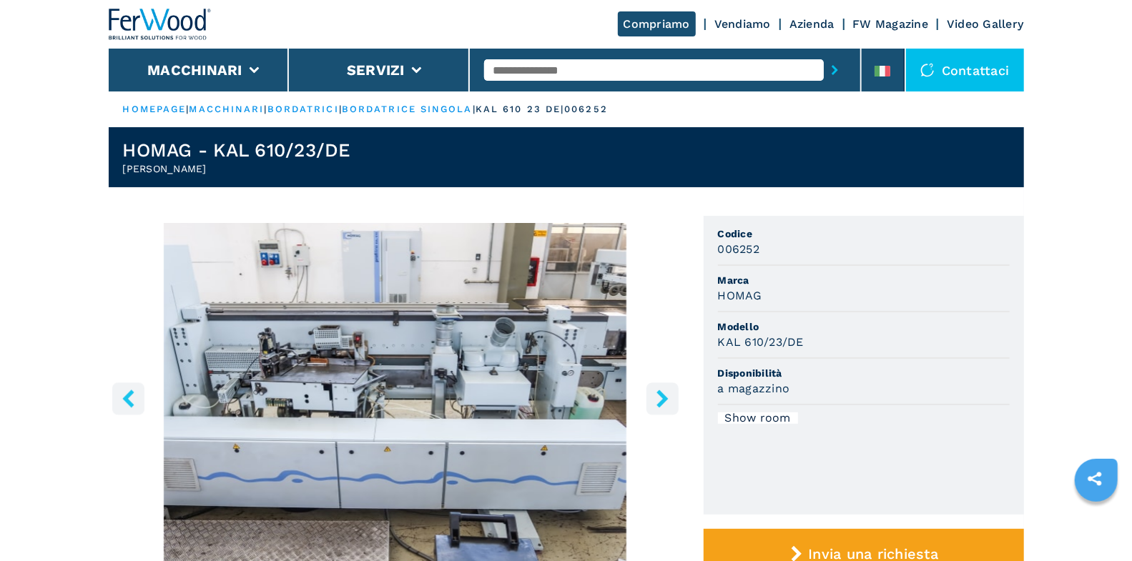
click at [669, 398] on icon "right-button" at bounding box center [663, 399] width 18 height 18
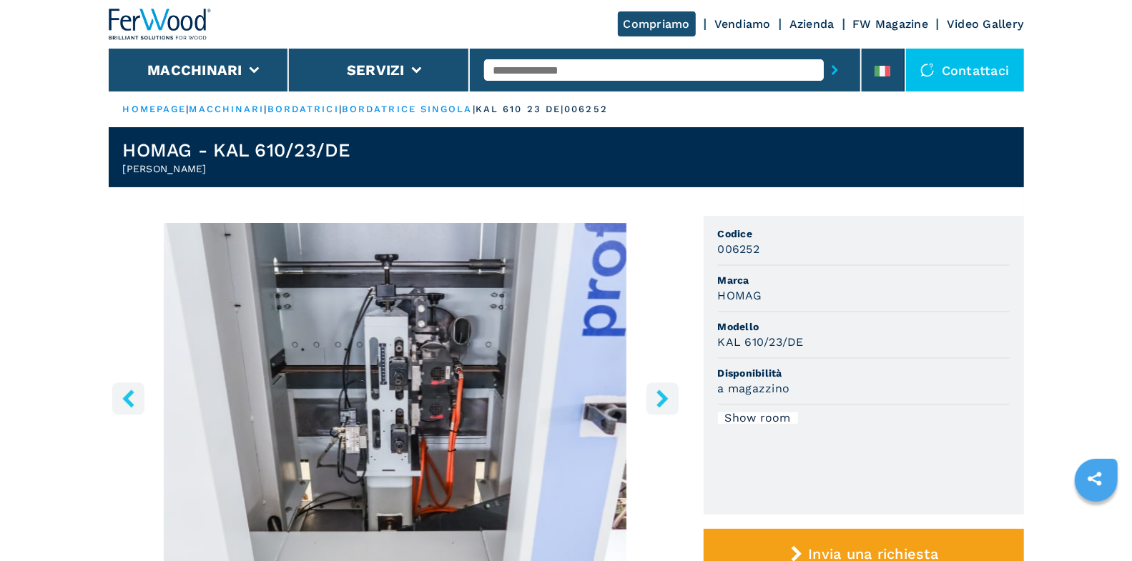
click at [669, 398] on icon "right-button" at bounding box center [663, 399] width 18 height 18
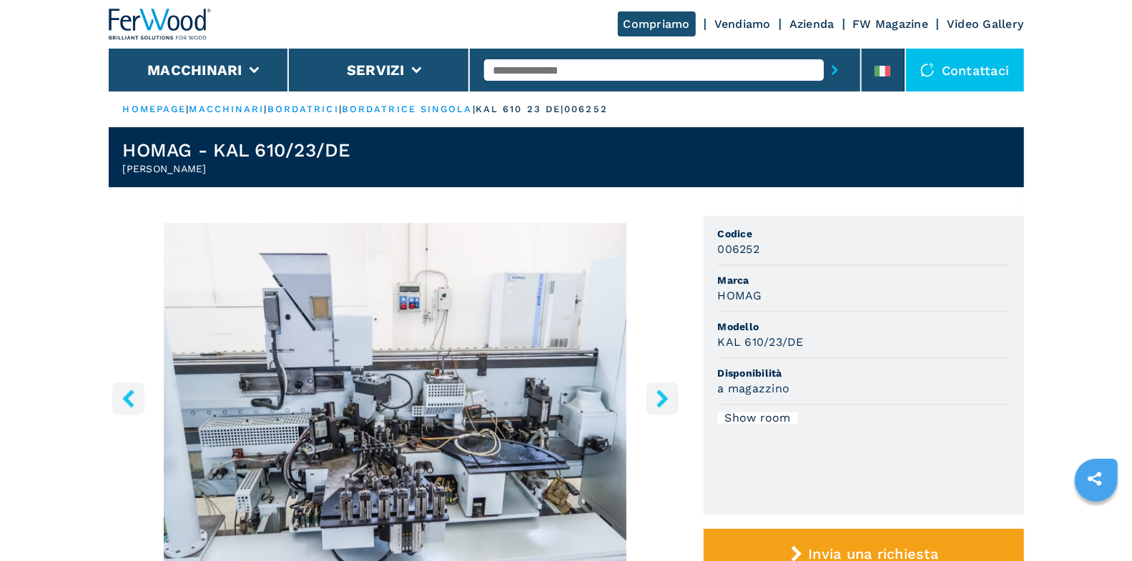
click at [669, 398] on icon "right-button" at bounding box center [663, 399] width 18 height 18
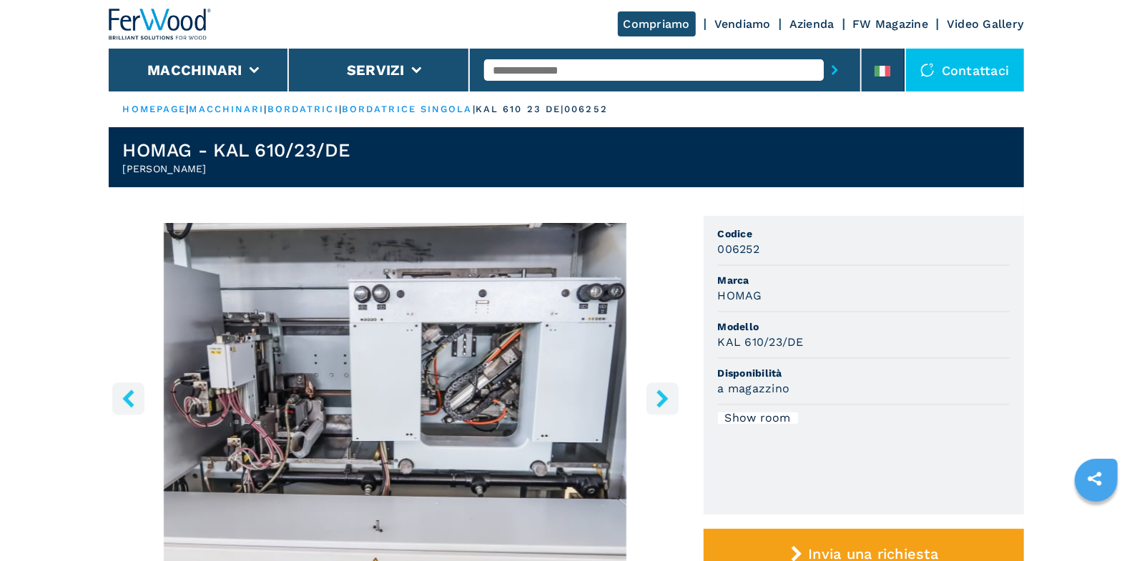
click at [112, 400] on button "left-button" at bounding box center [128, 399] width 32 height 32
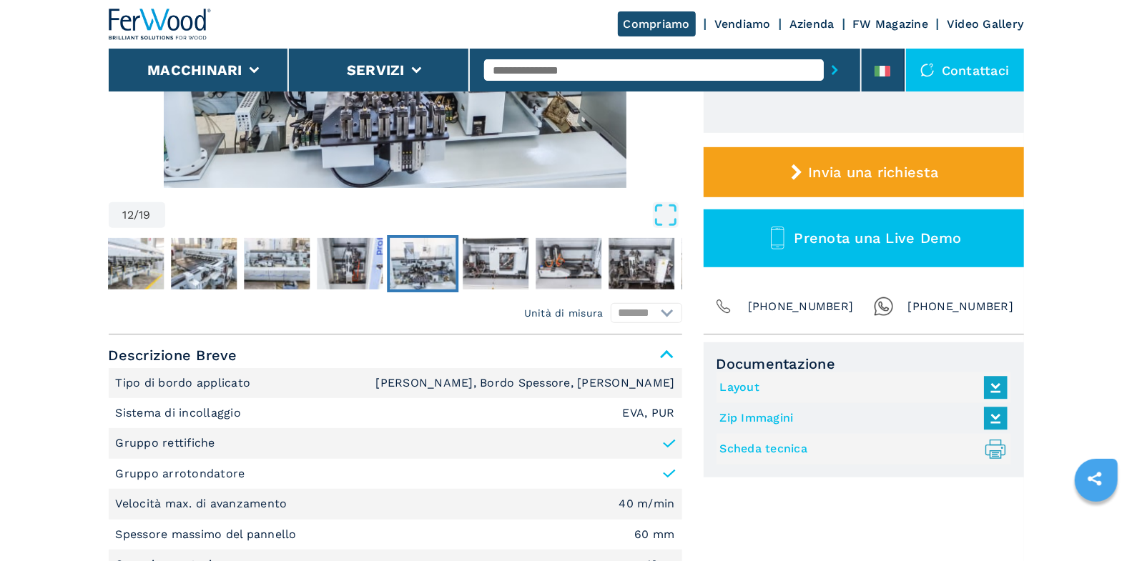
scroll to position [200, 0]
